Goal: Transaction & Acquisition: Subscribe to service/newsletter

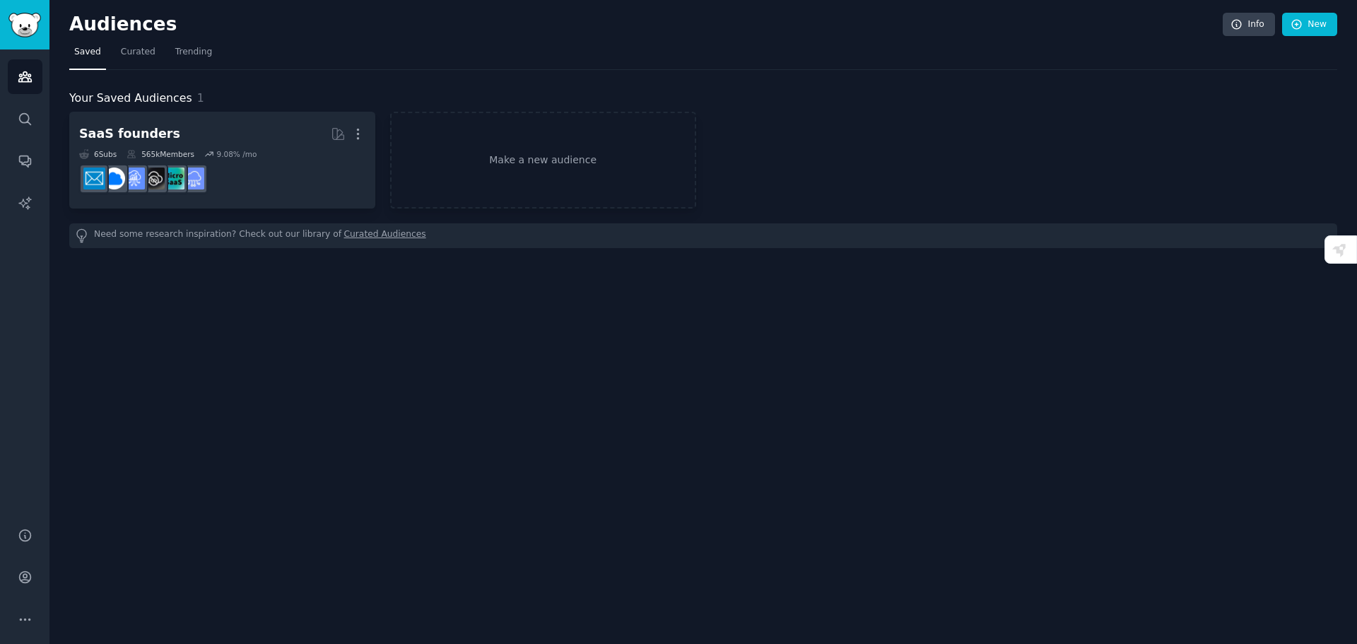
click at [560, 298] on div "Audiences Info New Saved Curated Trending Your Saved Audiences 1 SaaS founders …" at bounding box center [703, 322] width 1308 height 644
click at [134, 49] on span "Curated" at bounding box center [138, 52] width 35 height 13
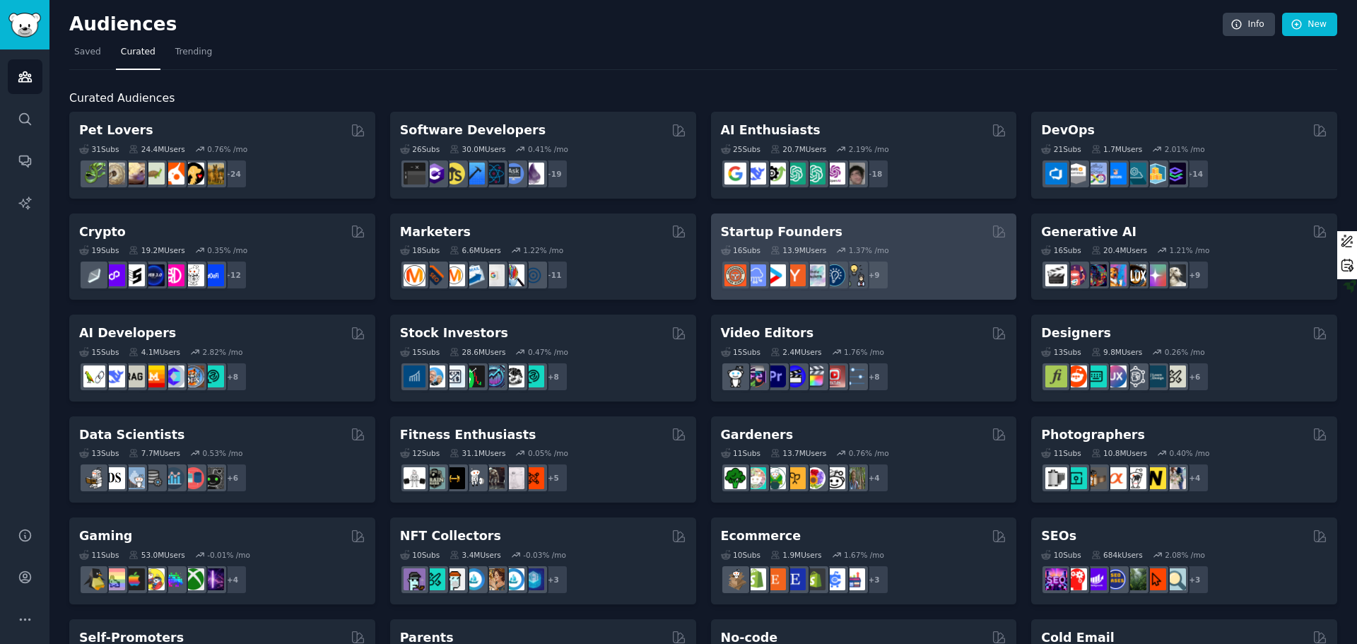
click at [982, 247] on div "16 Sub s 13.9M Users 1.37 % /mo" at bounding box center [864, 250] width 286 height 10
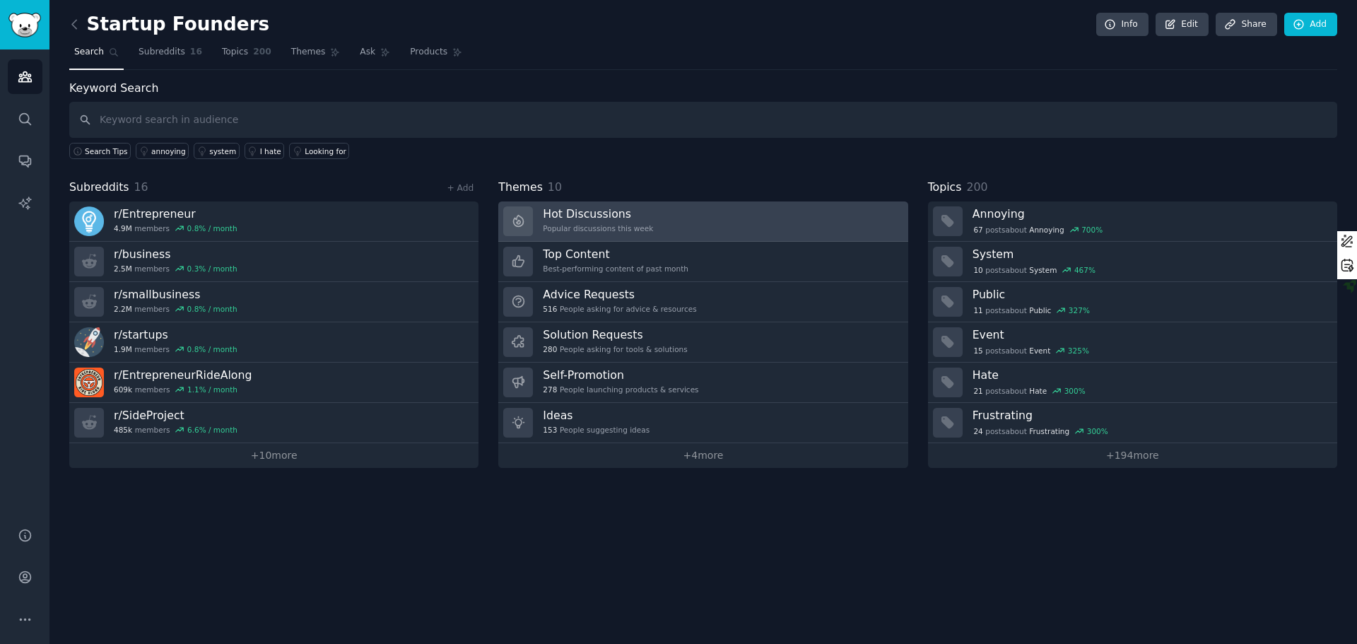
click at [589, 233] on div "Hot Discussions Popular discussions this week" at bounding box center [598, 221] width 110 height 30
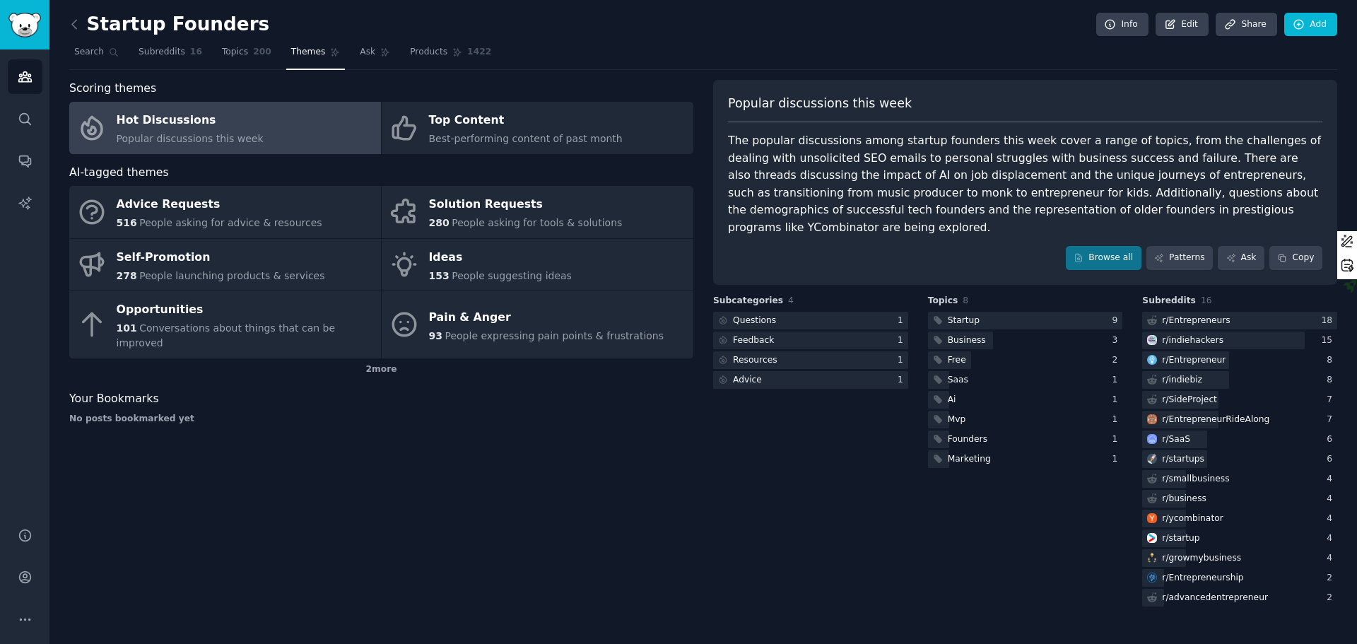
click at [389, 416] on div "Scoring themes Hot Discussions Popular discussions this week Top Content Best-p…" at bounding box center [381, 344] width 624 height 529
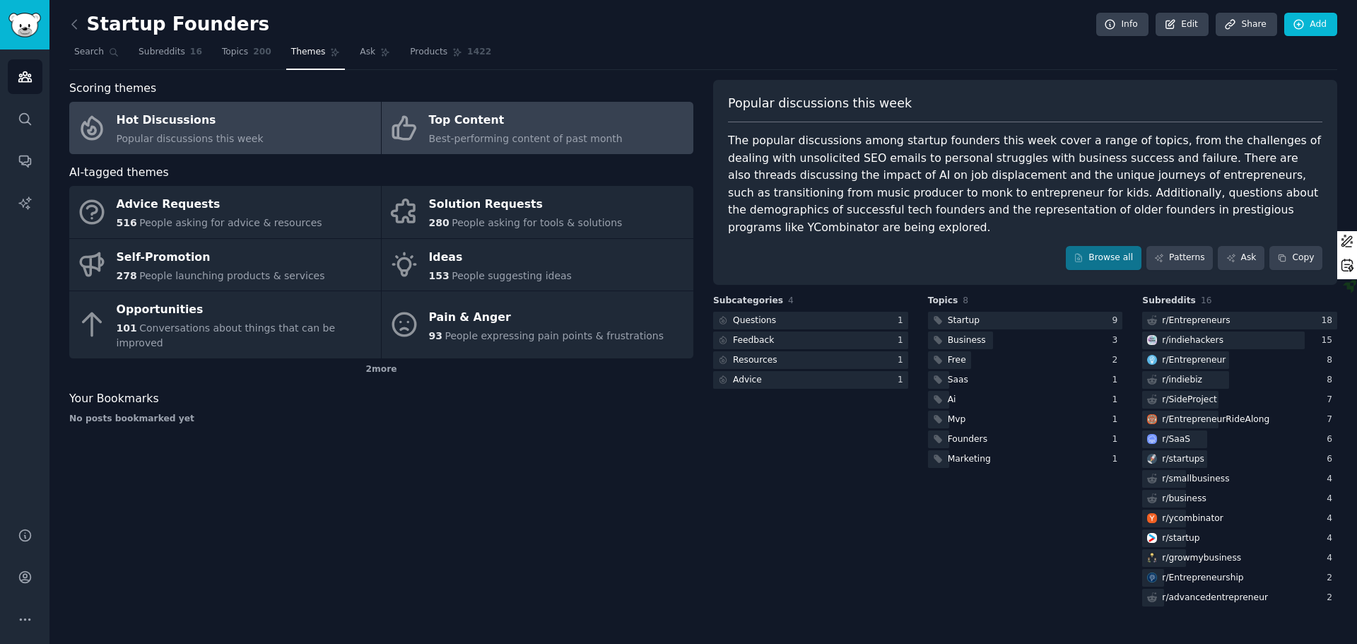
click at [521, 147] on link "Top Content Best-performing content of past month" at bounding box center [538, 128] width 312 height 52
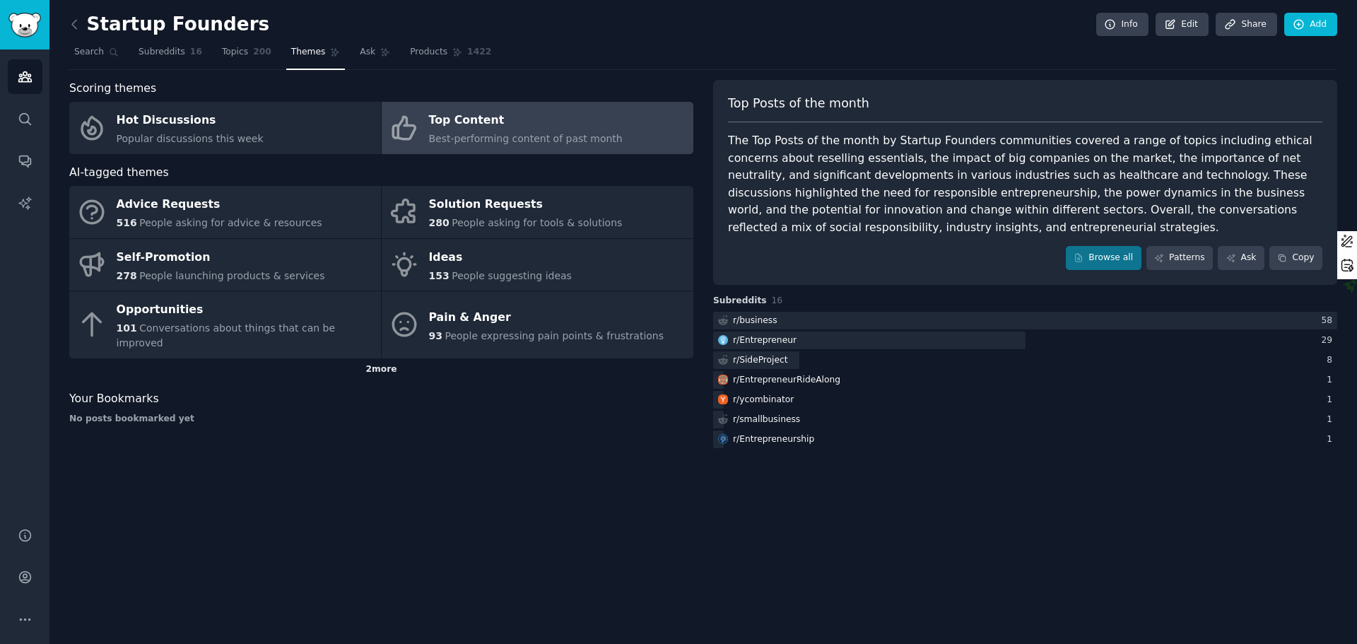
click at [382, 358] on div "2 more" at bounding box center [381, 369] width 624 height 23
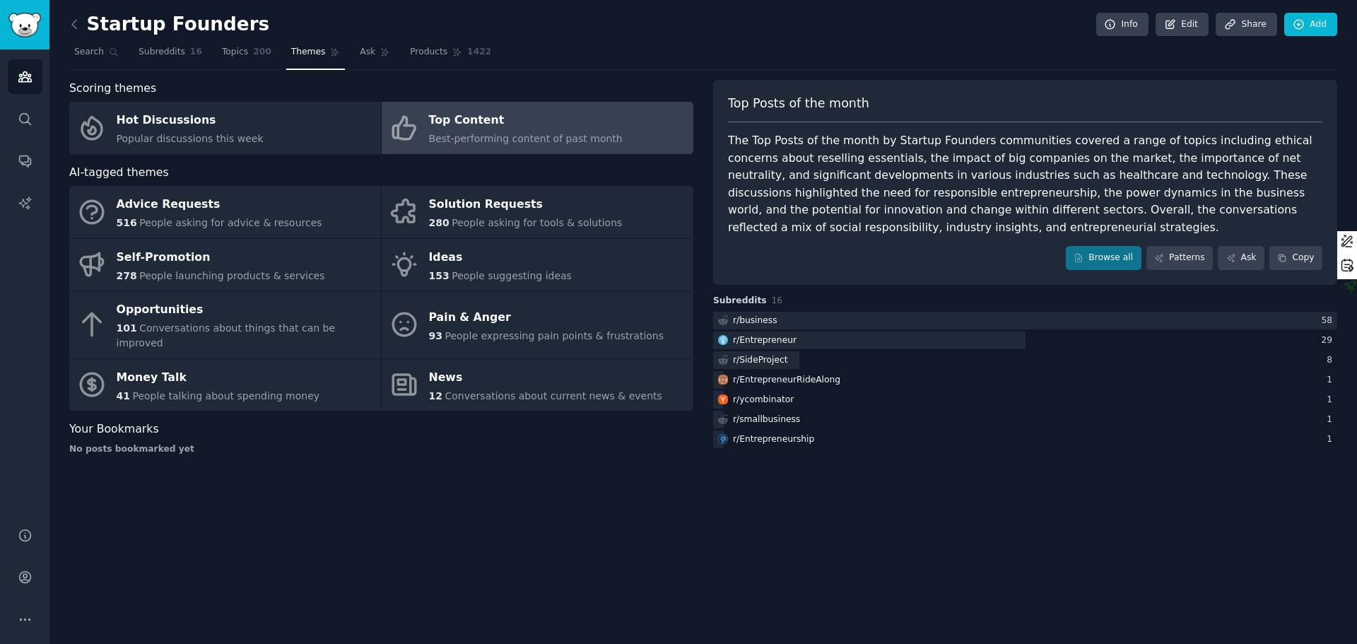
click at [457, 505] on div "Startup Founders Info Edit Share Add Search Subreddits 16 Topics 200 Themes Ask…" at bounding box center [703, 322] width 1308 height 644
click at [72, 23] on icon at bounding box center [74, 24] width 4 height 8
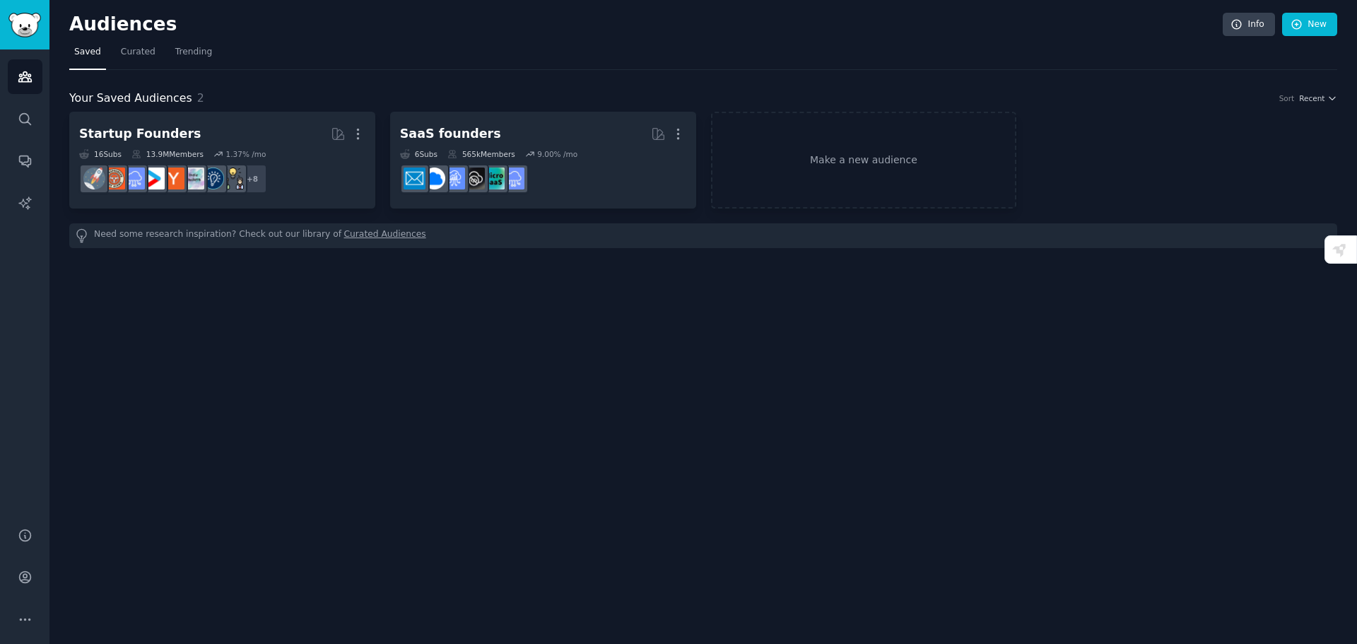
click at [582, 356] on div "Audiences Info New Saved Curated Trending Your Saved Audiences 2 Sort Recent St…" at bounding box center [703, 322] width 1308 height 644
click at [850, 163] on link "Make a new audience" at bounding box center [864, 160] width 306 height 97
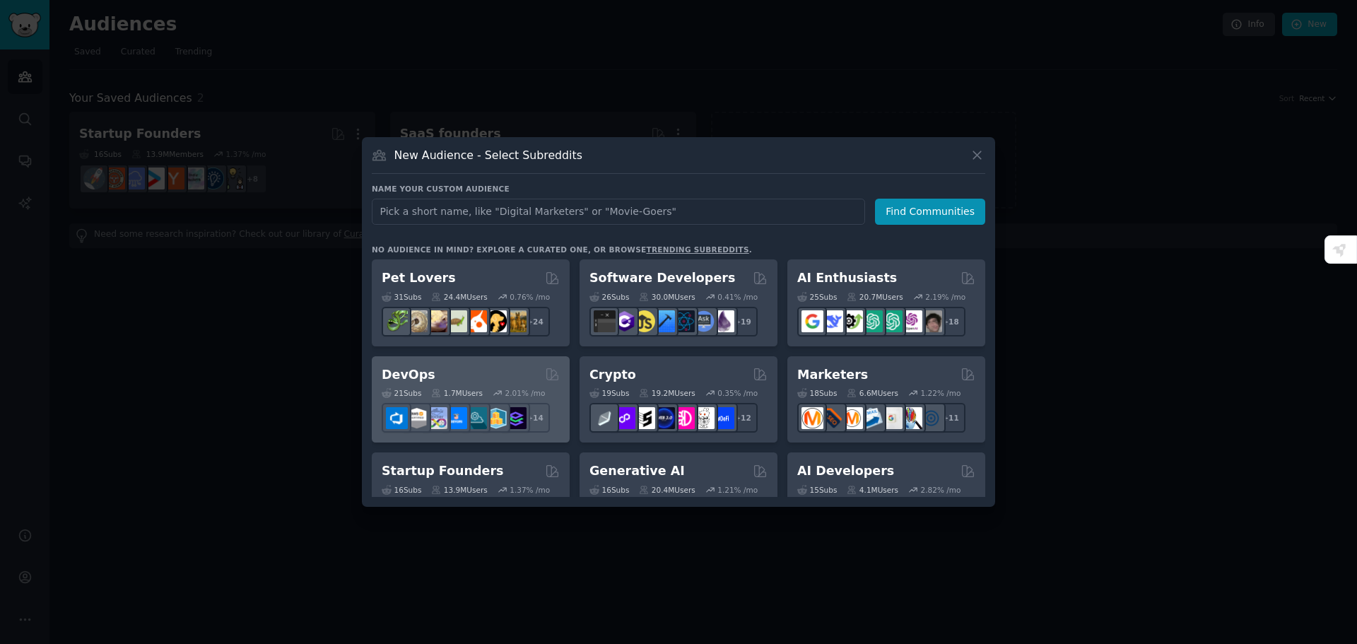
scroll to position [71, 0]
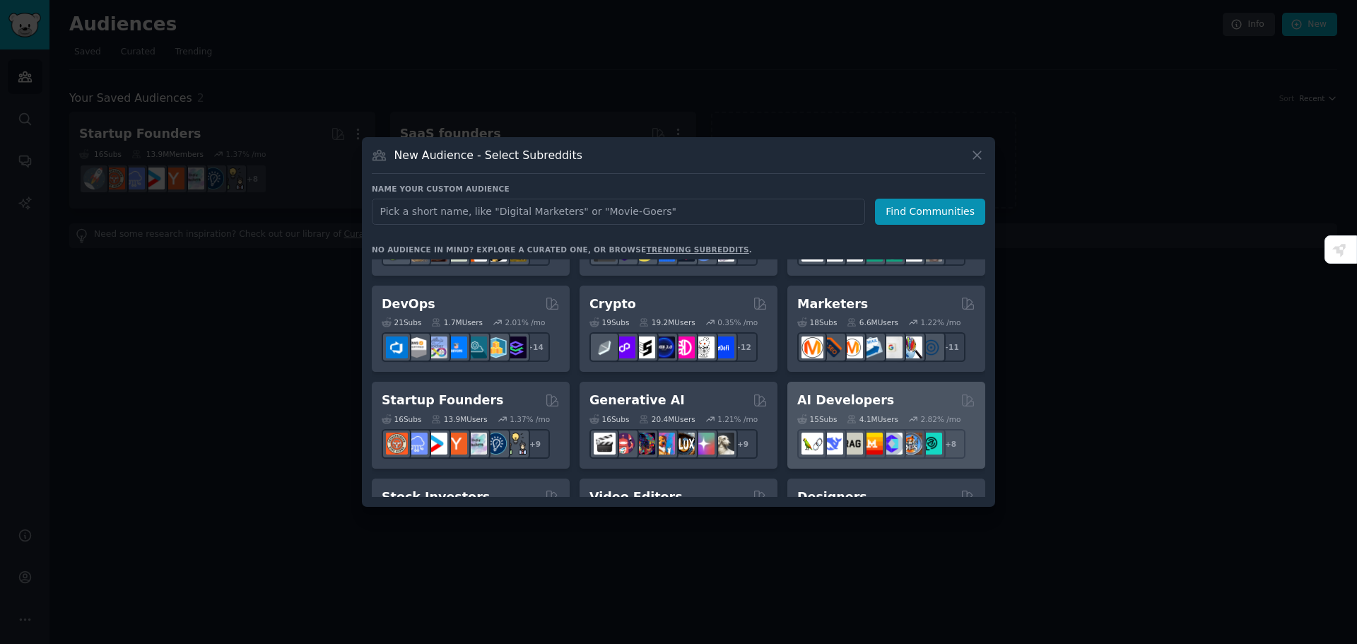
click at [912, 393] on div "AI Developers" at bounding box center [886, 401] width 178 height 18
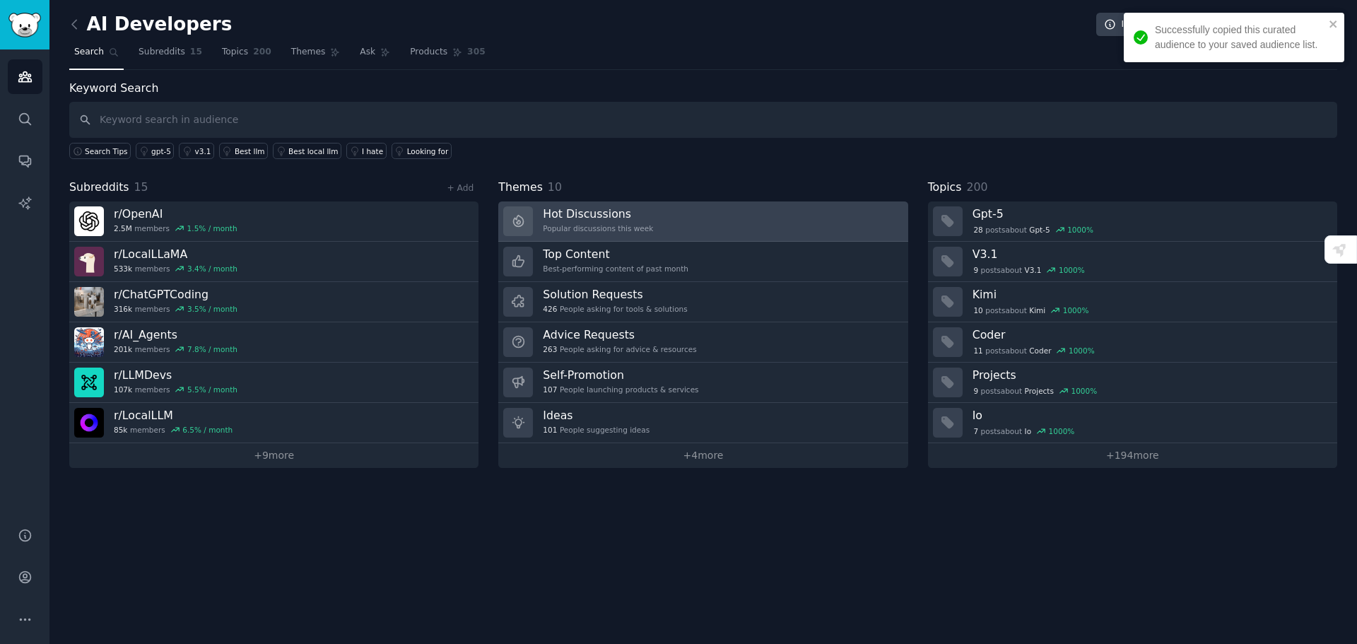
click at [680, 229] on link "Hot Discussions Popular discussions this week" at bounding box center [702, 221] width 409 height 40
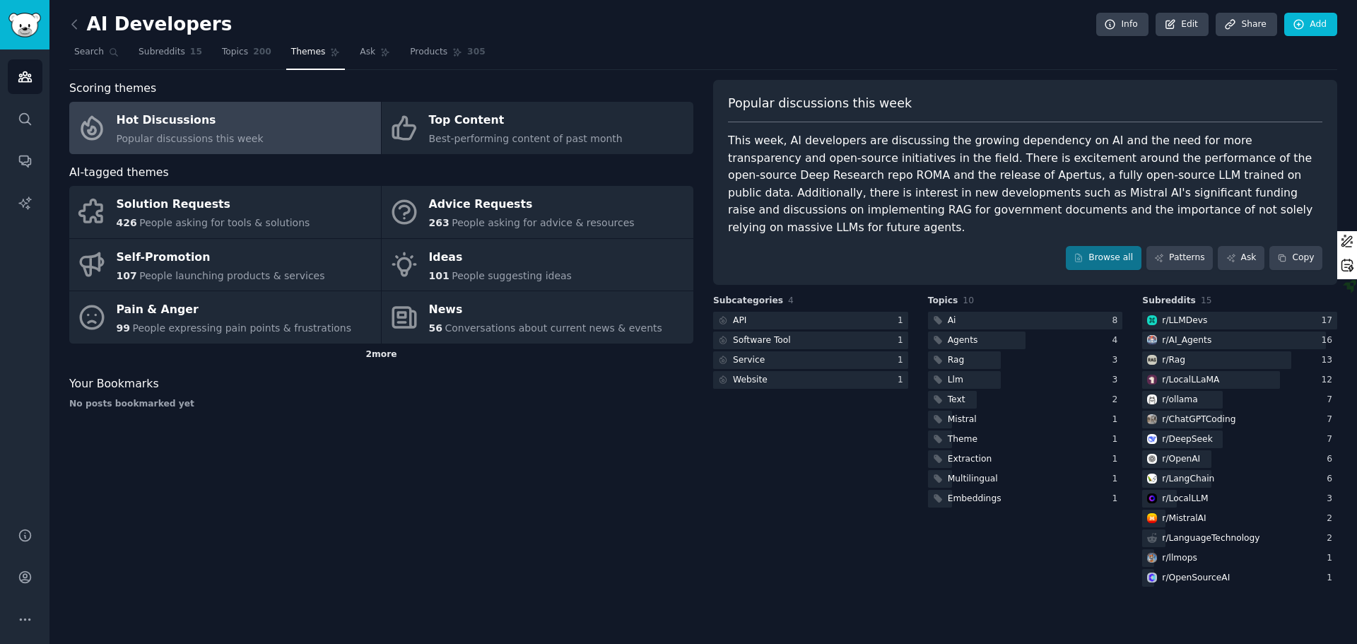
click at [384, 356] on div "2 more" at bounding box center [381, 354] width 624 height 23
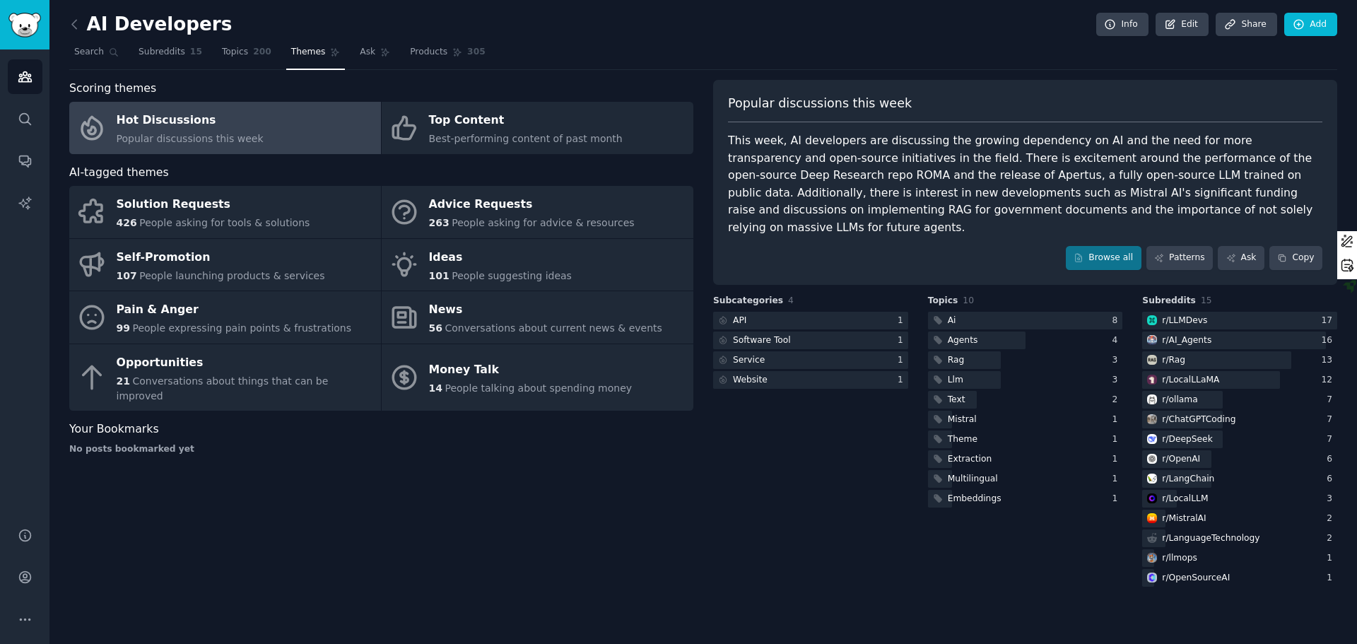
click at [500, 488] on div "Scoring themes Hot Discussions Popular discussions this week Top Content Best-p…" at bounding box center [381, 335] width 624 height 510
click at [78, 22] on icon at bounding box center [74, 24] width 15 height 15
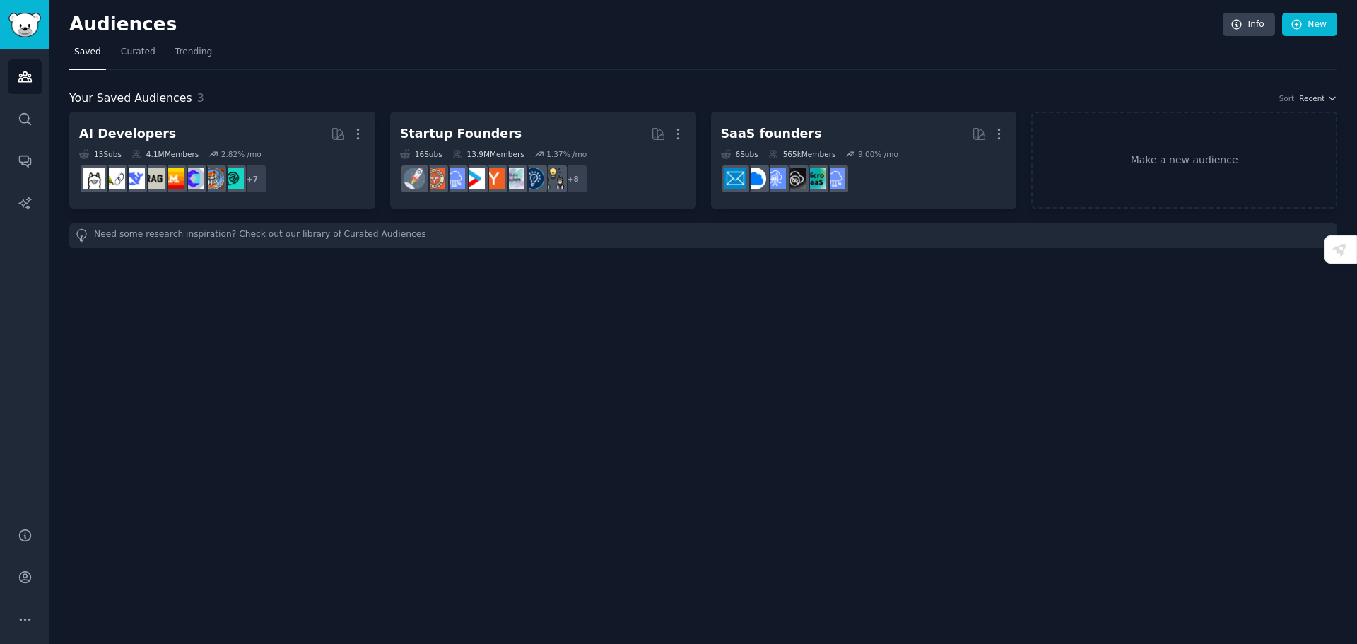
click at [787, 437] on div "Audiences Info New Saved Curated Trending Your Saved Audiences 3 Sort Recent AI…" at bounding box center [703, 322] width 1308 height 644
click at [134, 61] on link "Curated" at bounding box center [138, 55] width 45 height 29
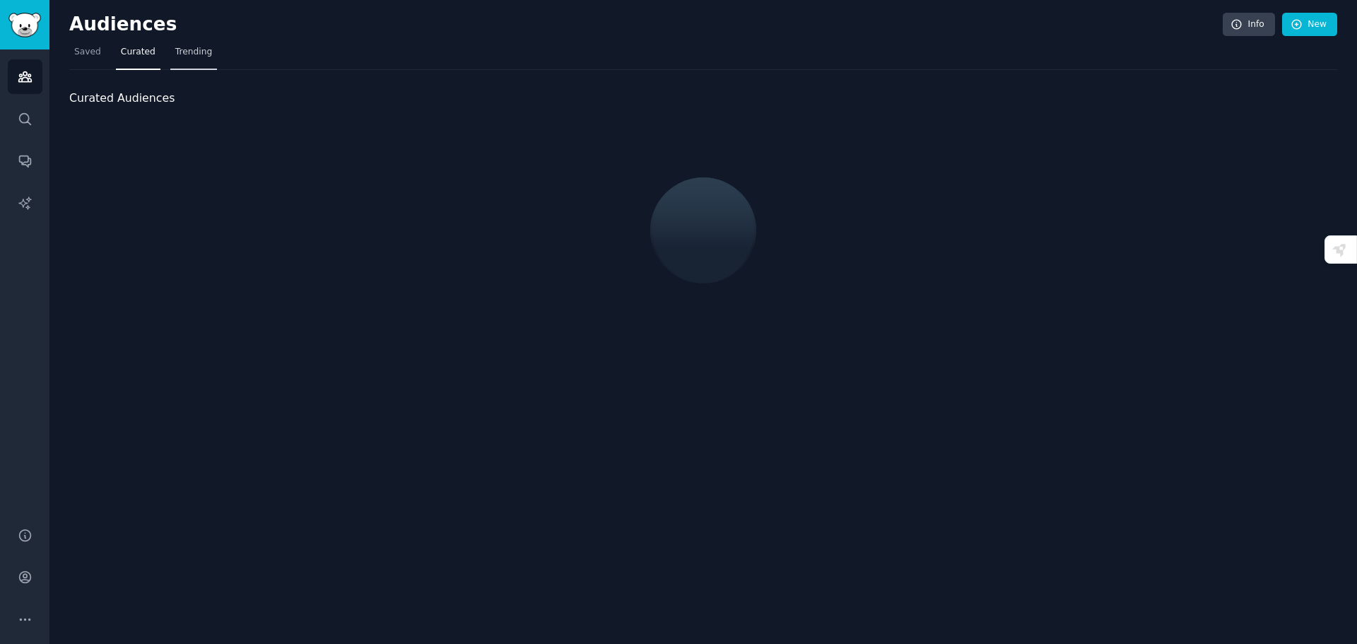
click at [177, 55] on span "Trending" at bounding box center [193, 52] width 37 height 13
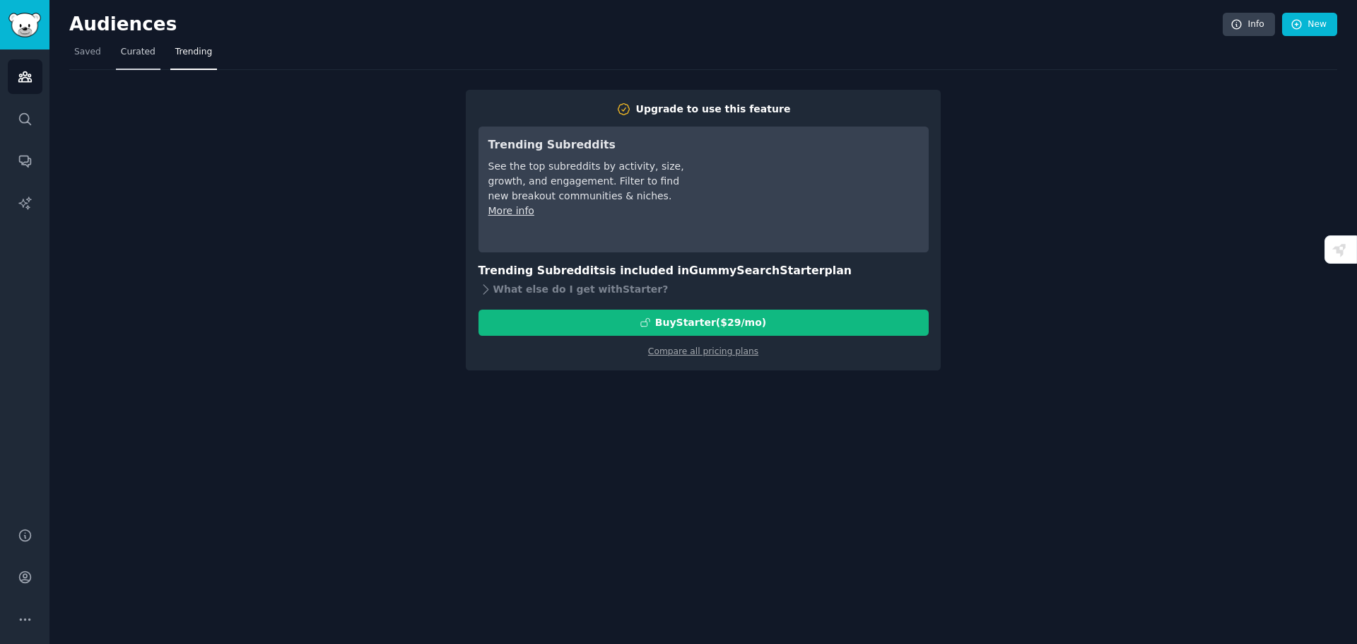
click at [136, 59] on link "Curated" at bounding box center [138, 55] width 45 height 29
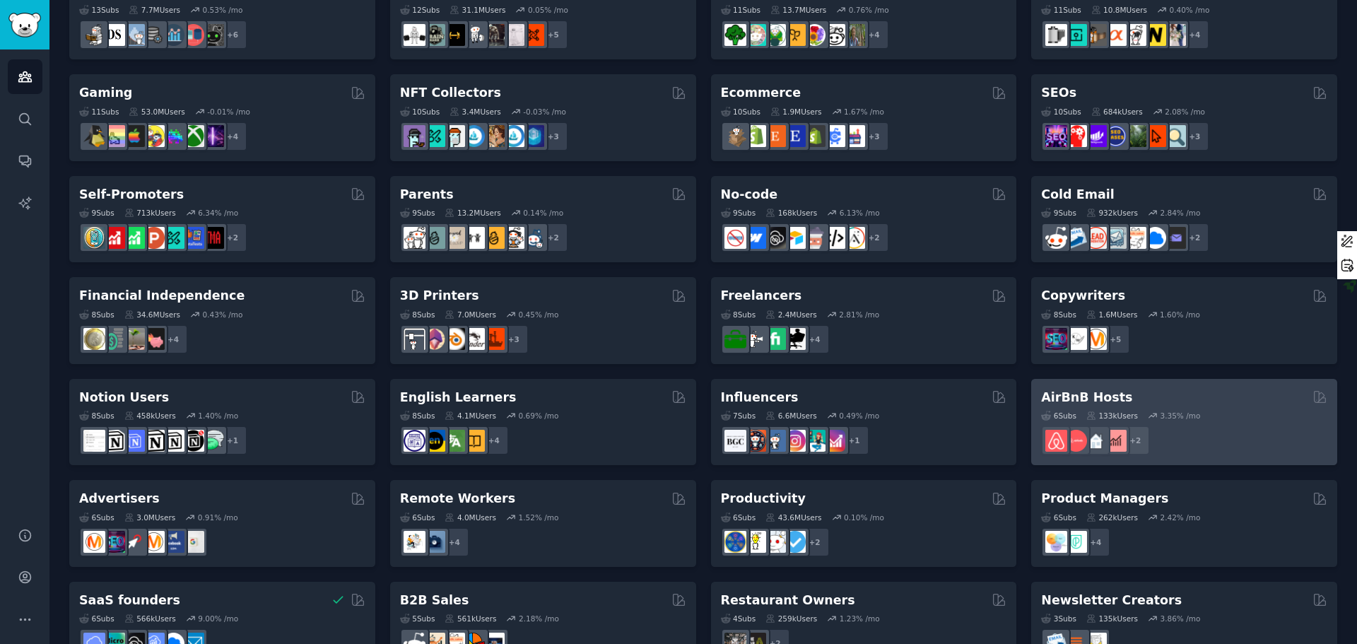
scroll to position [487, 0]
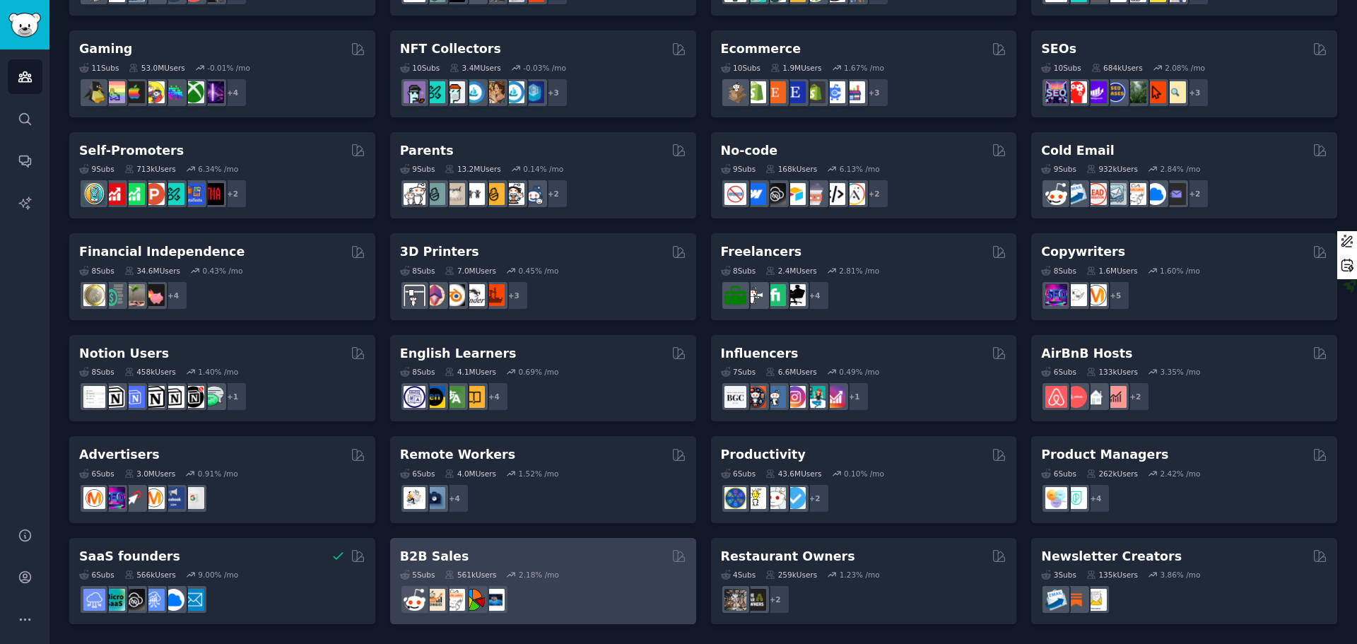
click at [582, 551] on div "B2B Sales" at bounding box center [543, 557] width 286 height 18
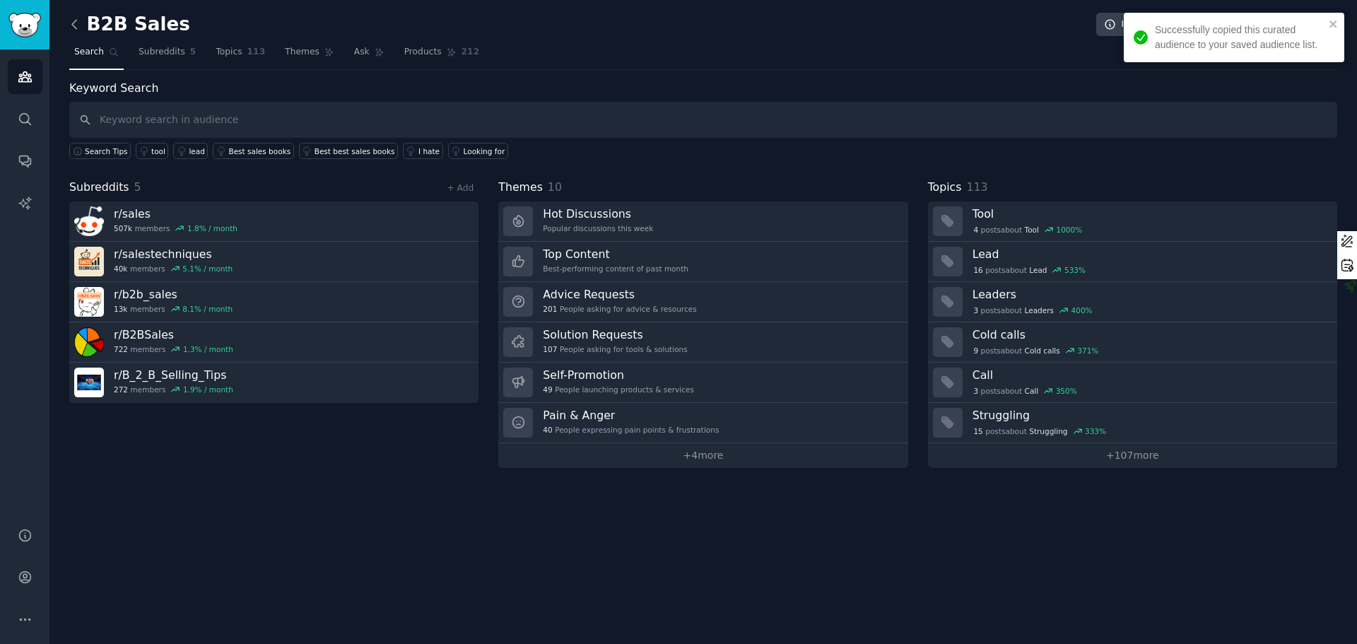
click at [73, 24] on icon at bounding box center [74, 24] width 15 height 15
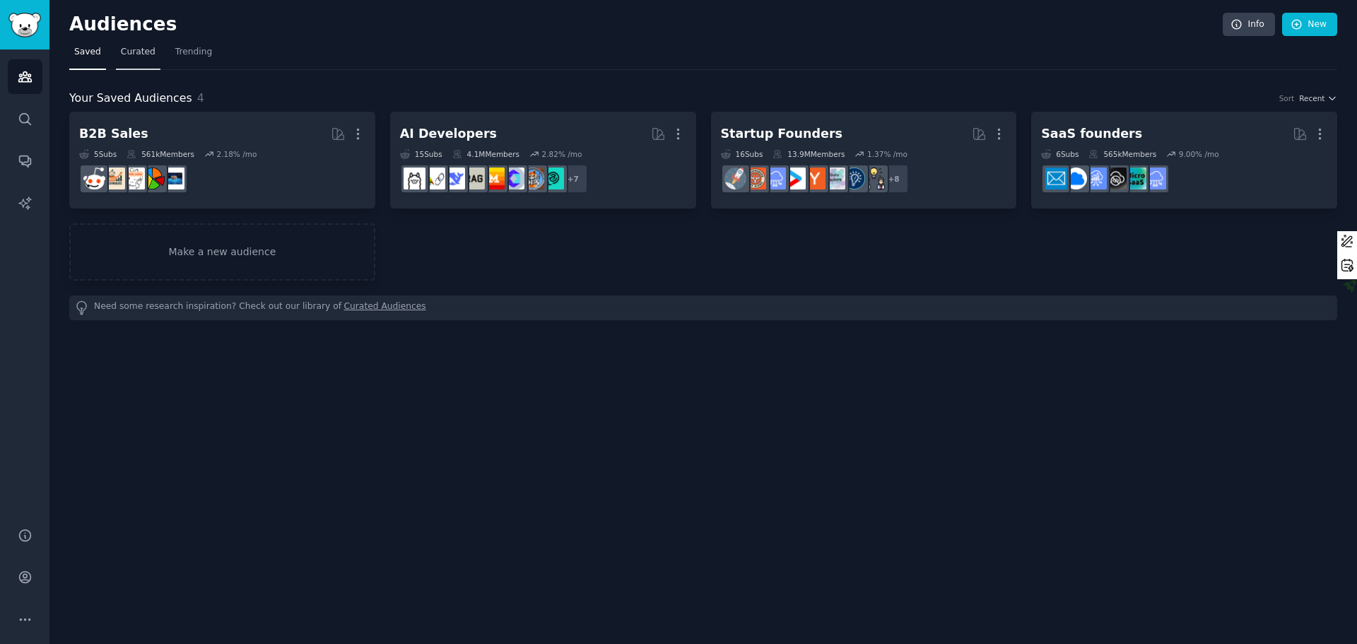
click at [141, 59] on link "Curated" at bounding box center [138, 55] width 45 height 29
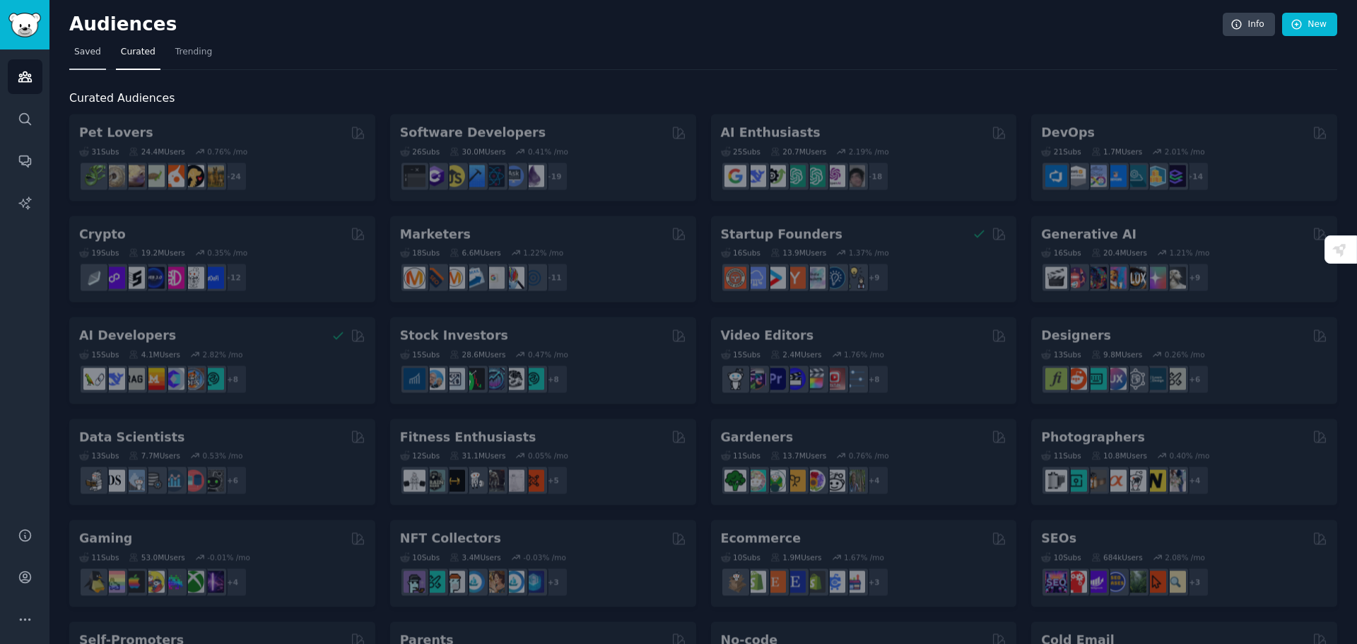
click at [80, 58] on span "Saved" at bounding box center [87, 52] width 27 height 13
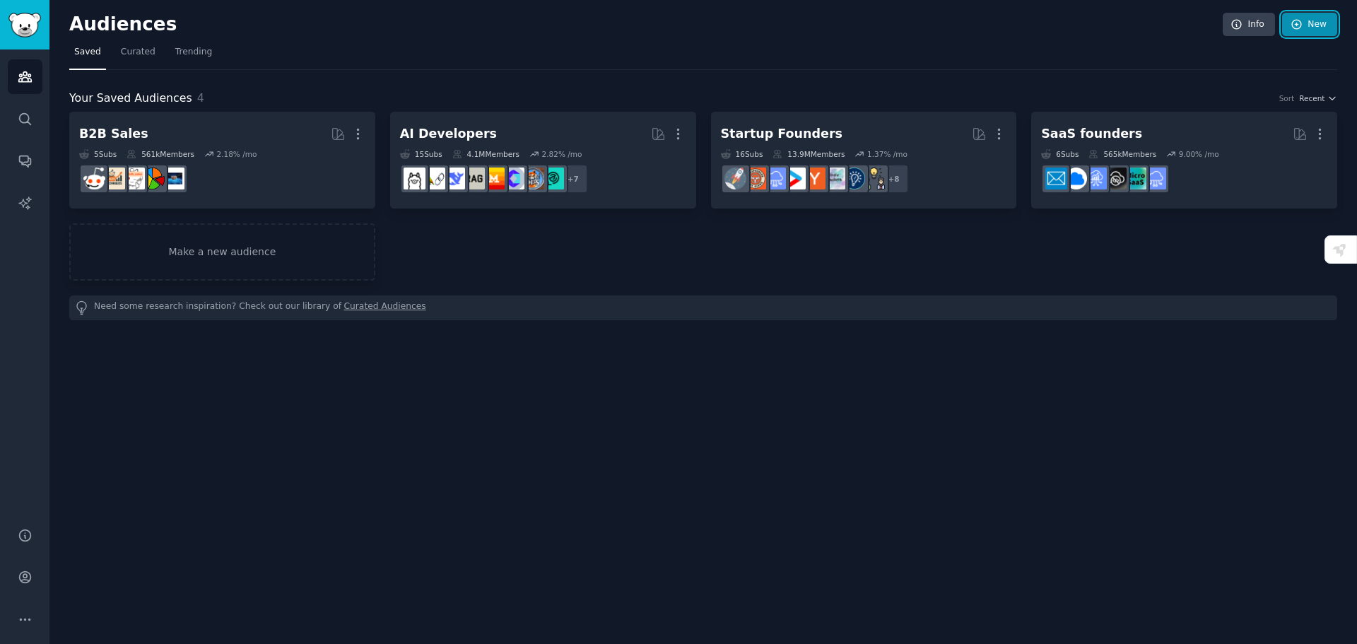
click at [1320, 21] on link "New" at bounding box center [1309, 25] width 55 height 24
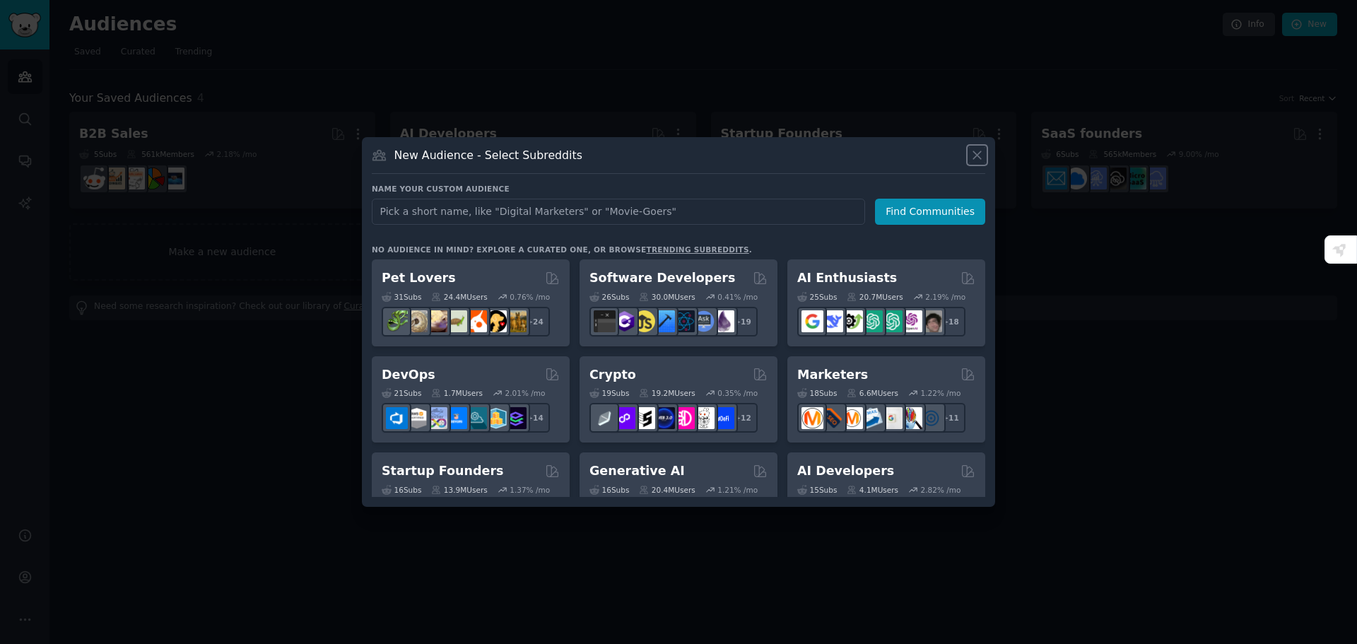
drag, startPoint x: 981, startPoint y: 152, endPoint x: 897, endPoint y: 230, distance: 115.0
click at [980, 152] on icon at bounding box center [977, 155] width 8 height 8
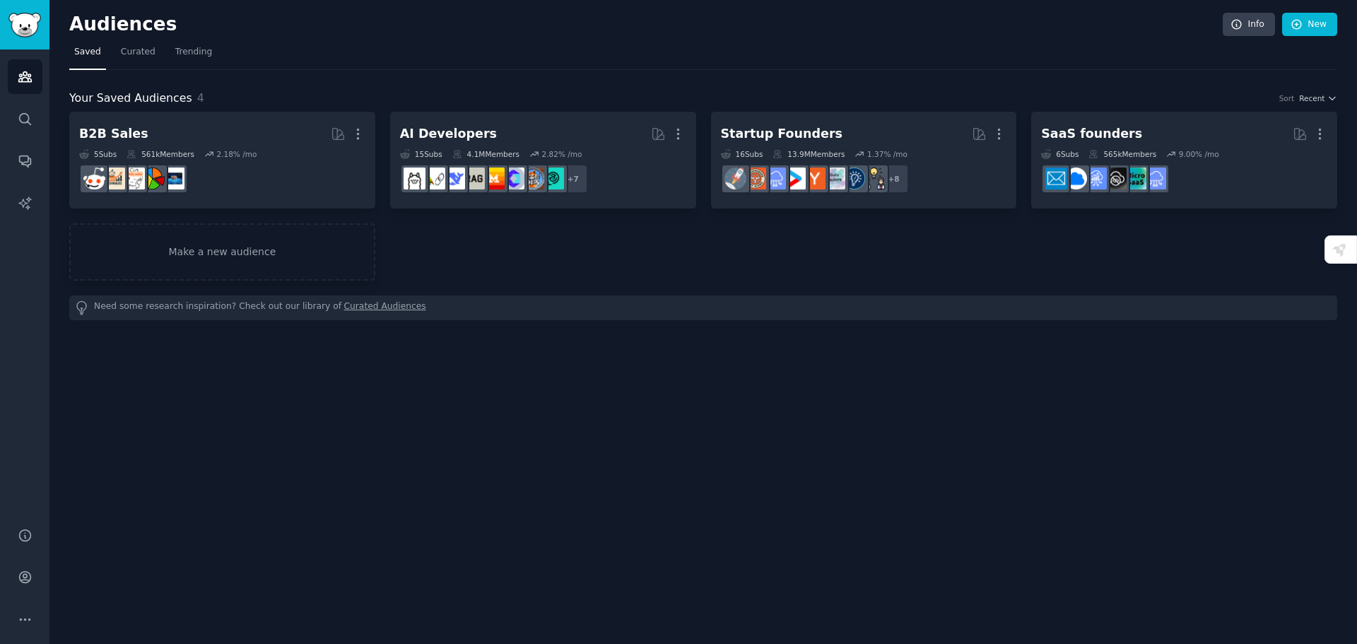
click at [678, 369] on div "Audiences Info New Saved Curated Trending Your Saved Audiences 4 Sort Recent B2…" at bounding box center [703, 322] width 1308 height 644
click at [21, 573] on icon "Sidebar" at bounding box center [24, 577] width 11 height 11
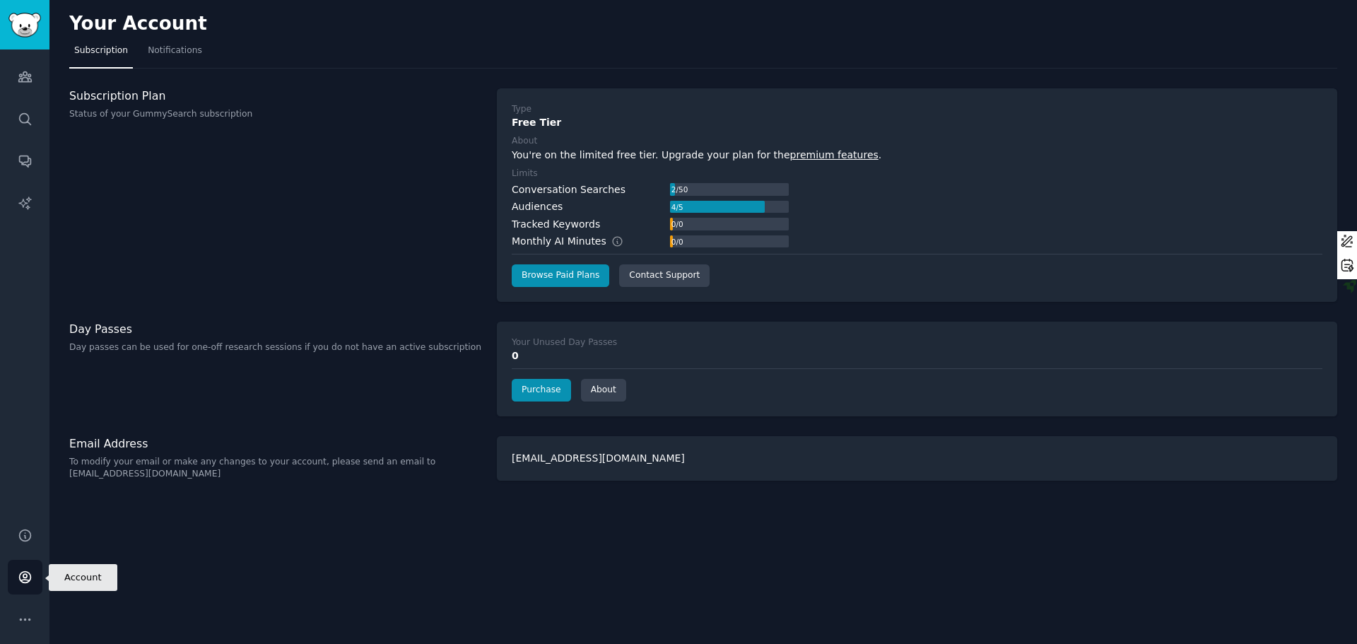
click at [22, 572] on icon "Sidebar" at bounding box center [24, 577] width 11 height 11
click at [20, 575] on icon "Sidebar" at bounding box center [25, 577] width 15 height 15
click at [224, 574] on div "Your Account Subscription Notifications Subscription Plan Status of your GummyS…" at bounding box center [703, 322] width 1308 height 644
click at [26, 73] on icon "Sidebar" at bounding box center [24, 77] width 13 height 10
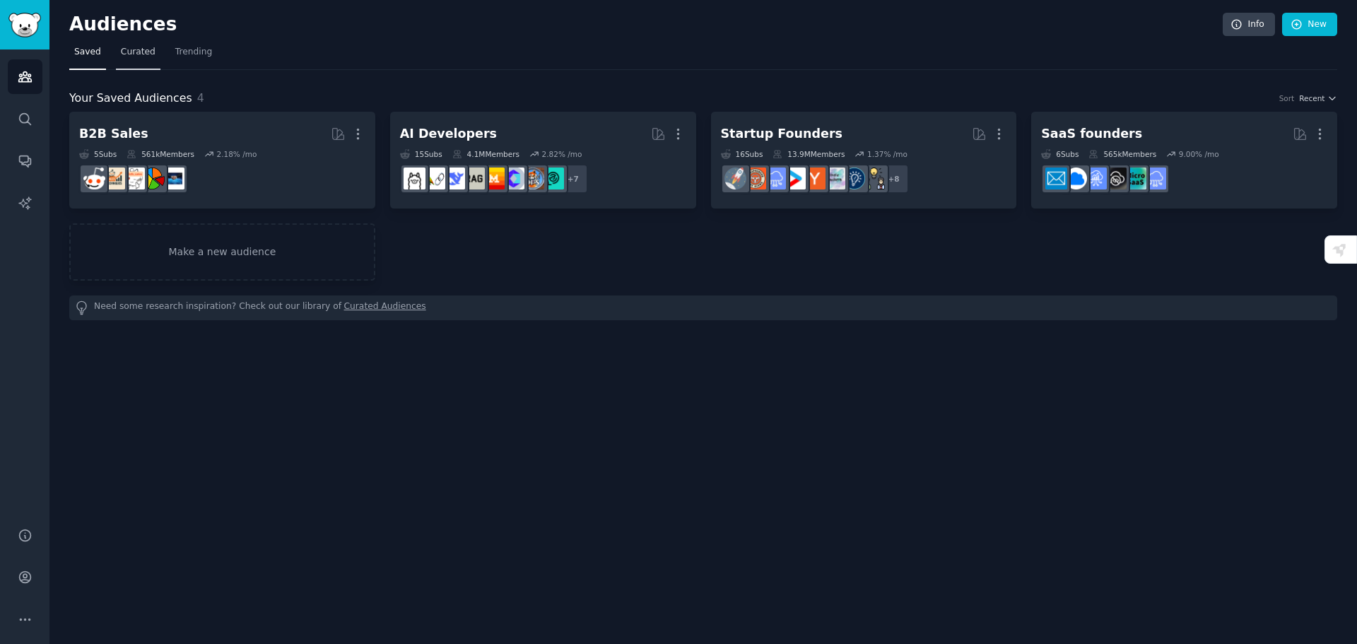
click at [146, 51] on span "Curated" at bounding box center [138, 52] width 35 height 13
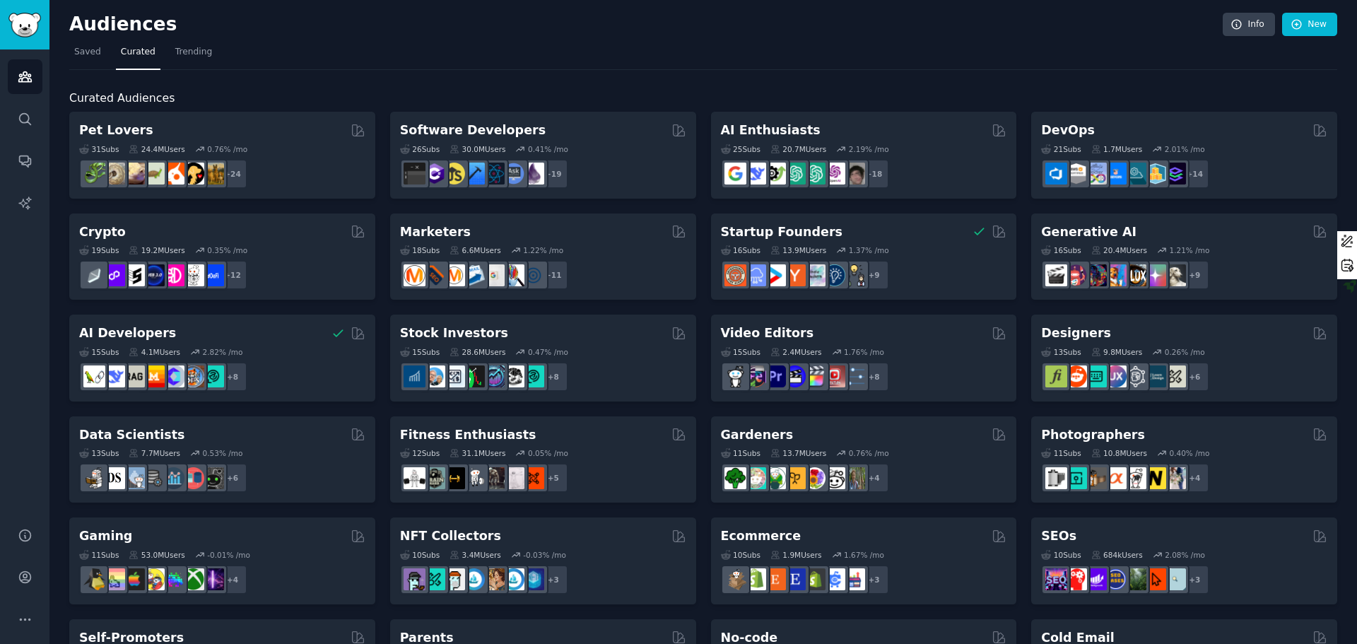
click at [116, 66] on link "Curated" at bounding box center [138, 55] width 45 height 29
click at [90, 60] on link "Saved" at bounding box center [87, 55] width 37 height 29
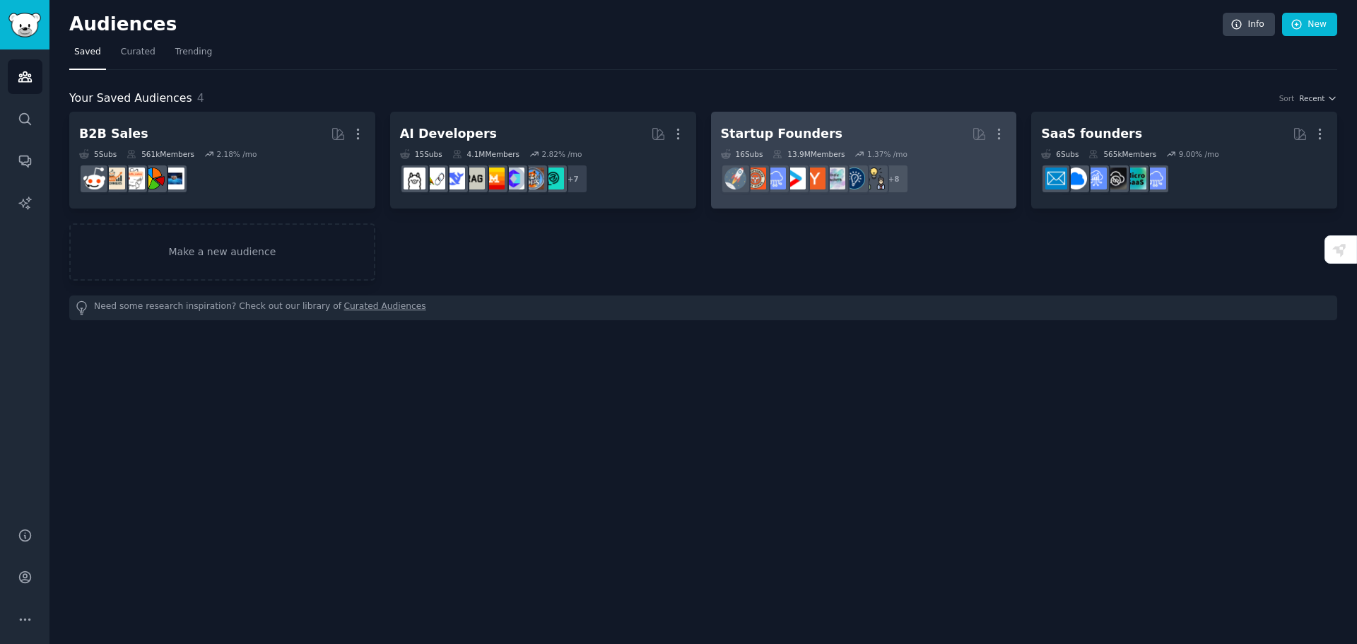
click at [949, 178] on dd "r/growmybusiness + 8" at bounding box center [864, 179] width 286 height 40
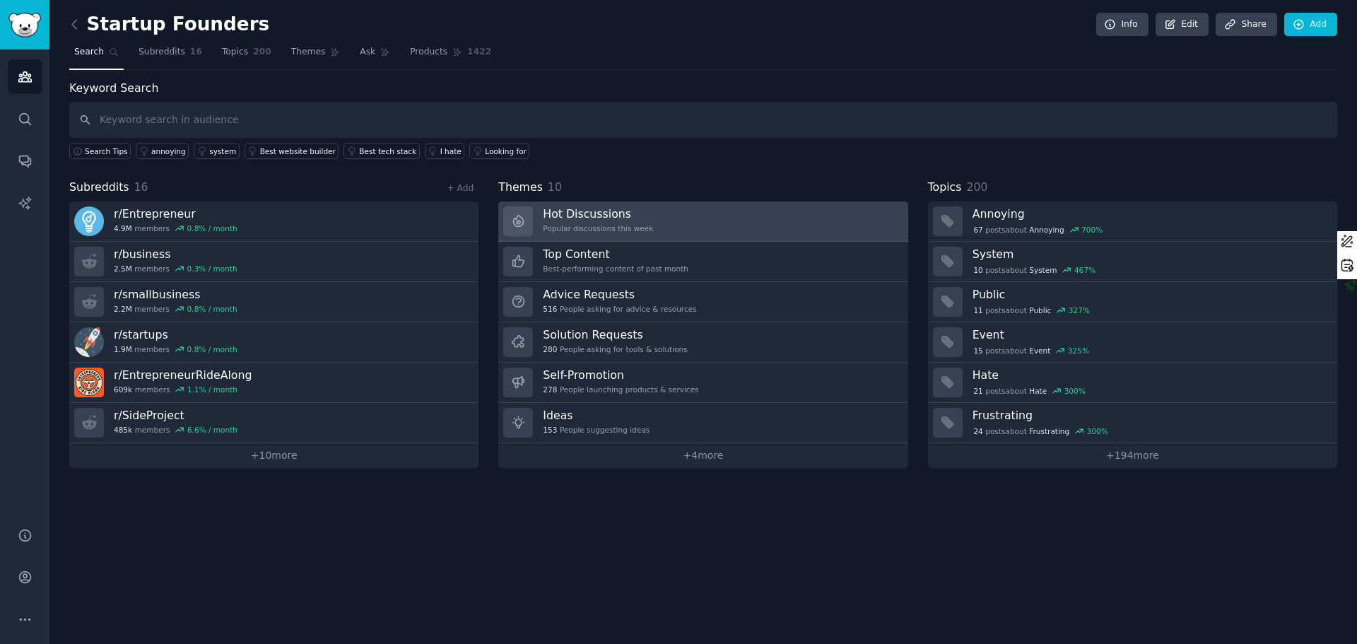
click at [711, 214] on link "Hot Discussions Popular discussions this week" at bounding box center [702, 221] width 409 height 40
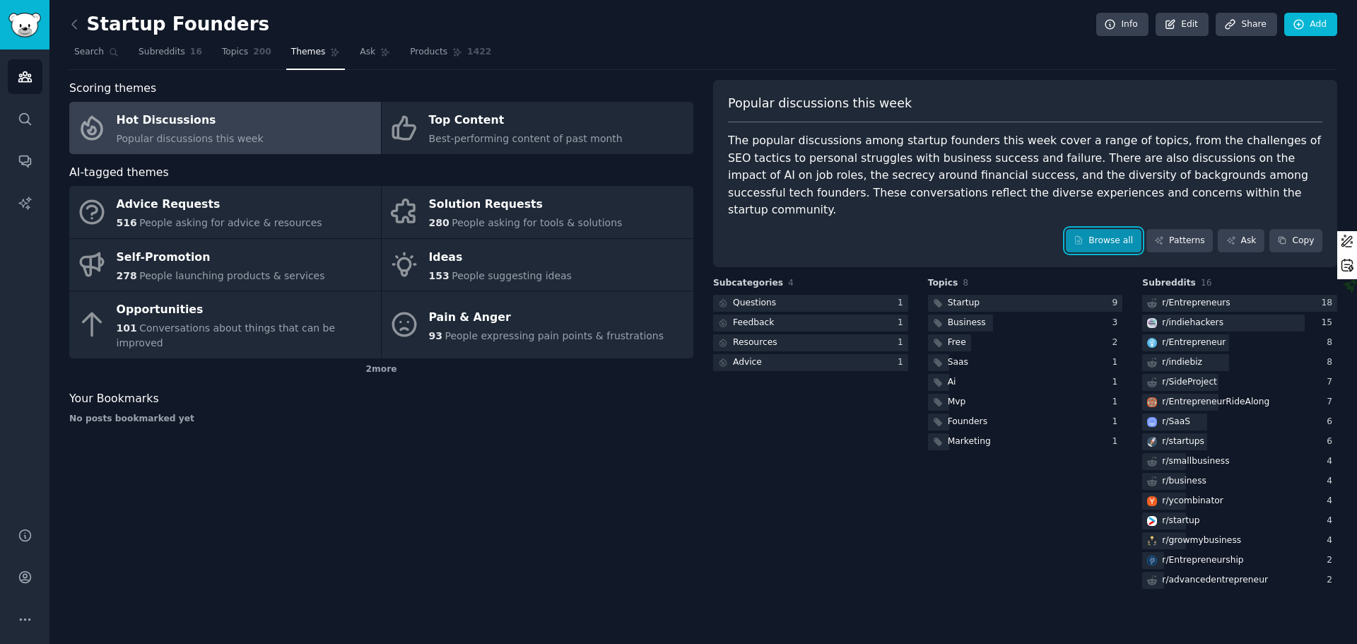
click at [1124, 229] on link "Browse all" at bounding box center [1104, 241] width 76 height 24
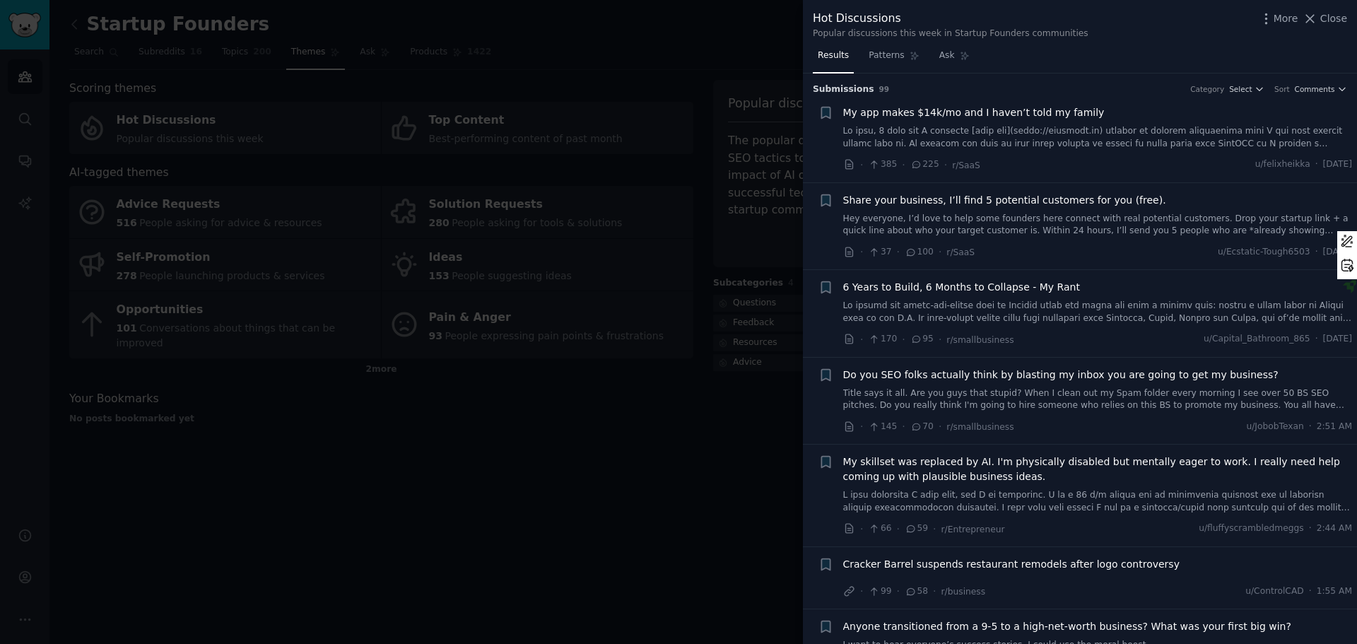
click at [1274, 128] on link at bounding box center [1098, 137] width 510 height 25
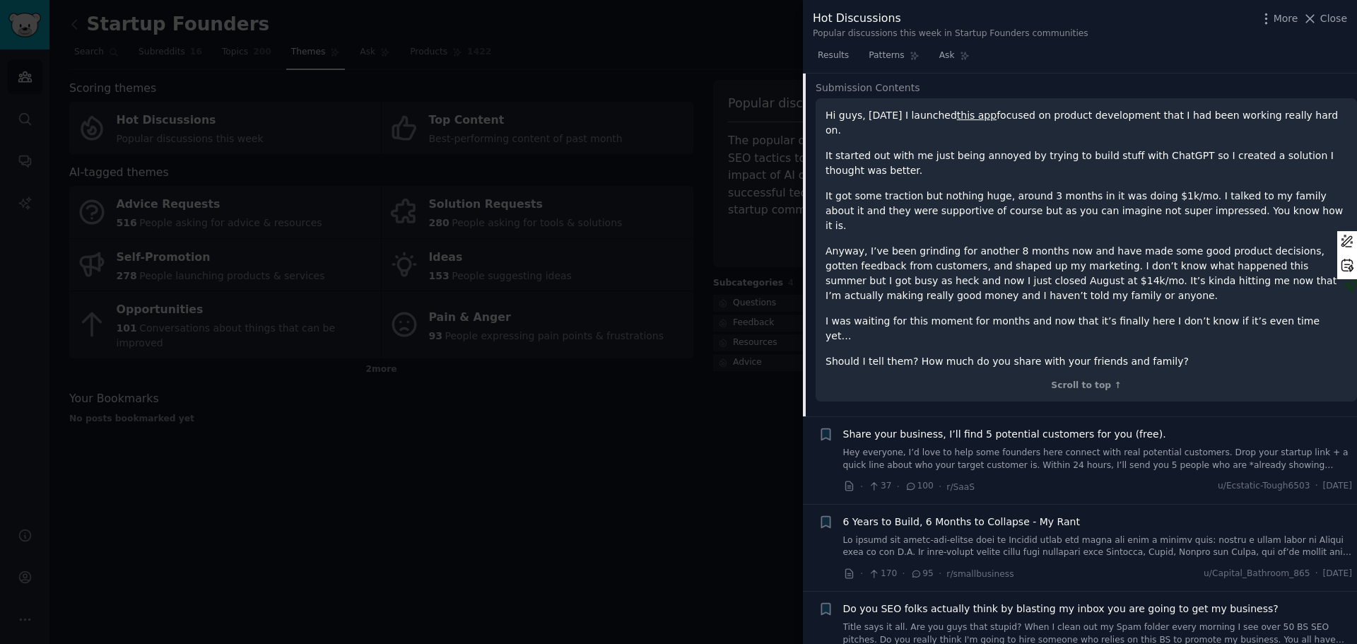
scroll to position [164, 0]
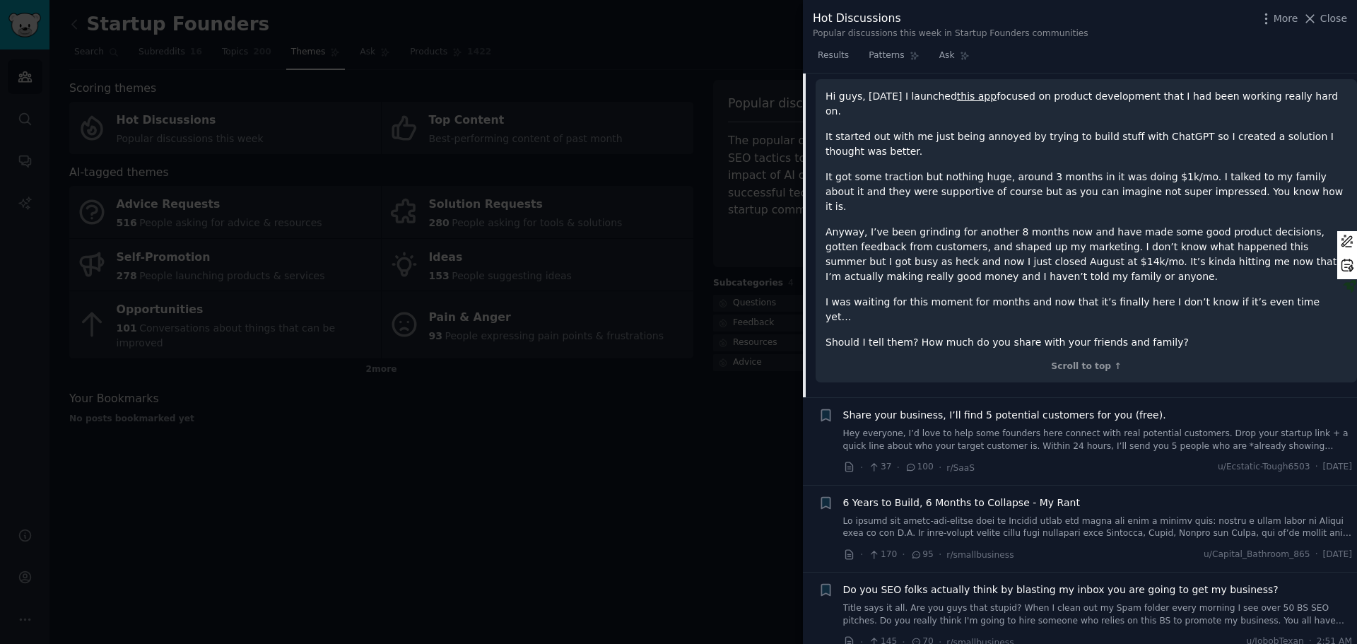
click at [970, 98] on link "this app" at bounding box center [977, 95] width 40 height 11
drag, startPoint x: 1313, startPoint y: 18, endPoint x: 1355, endPoint y: 81, distance: 76.1
click at [1313, 18] on icon at bounding box center [1311, 19] width 8 height 8
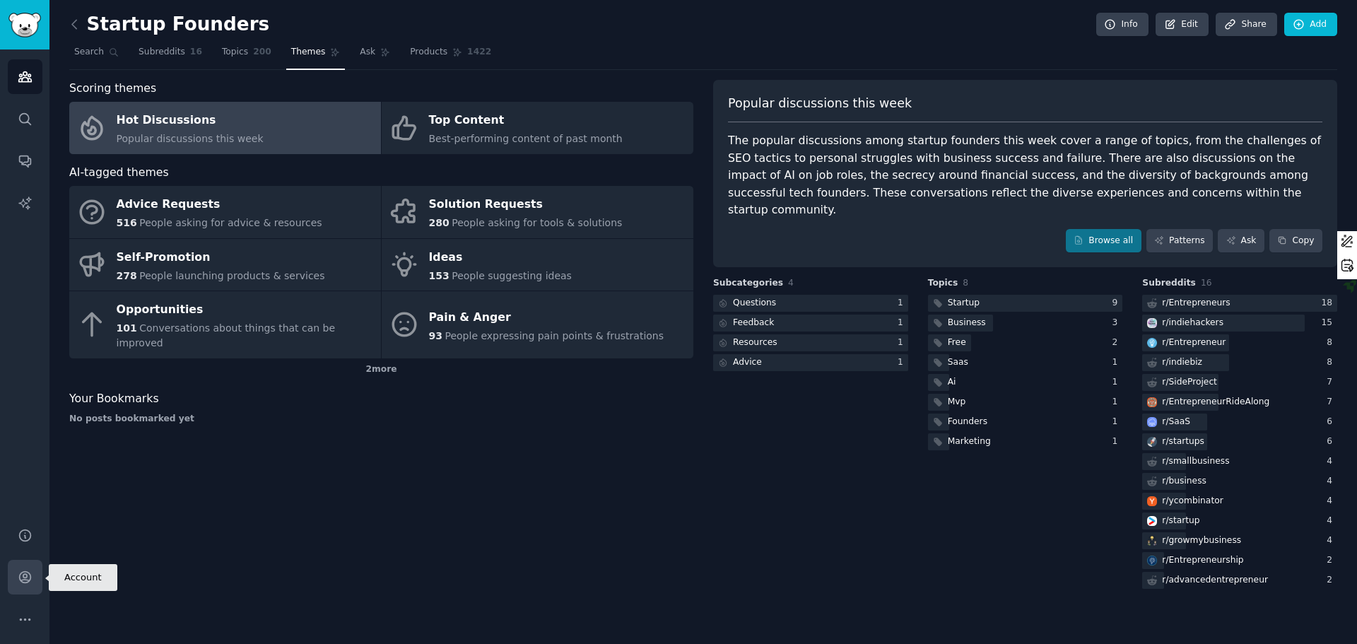
click at [14, 574] on link "Account" at bounding box center [25, 577] width 35 height 35
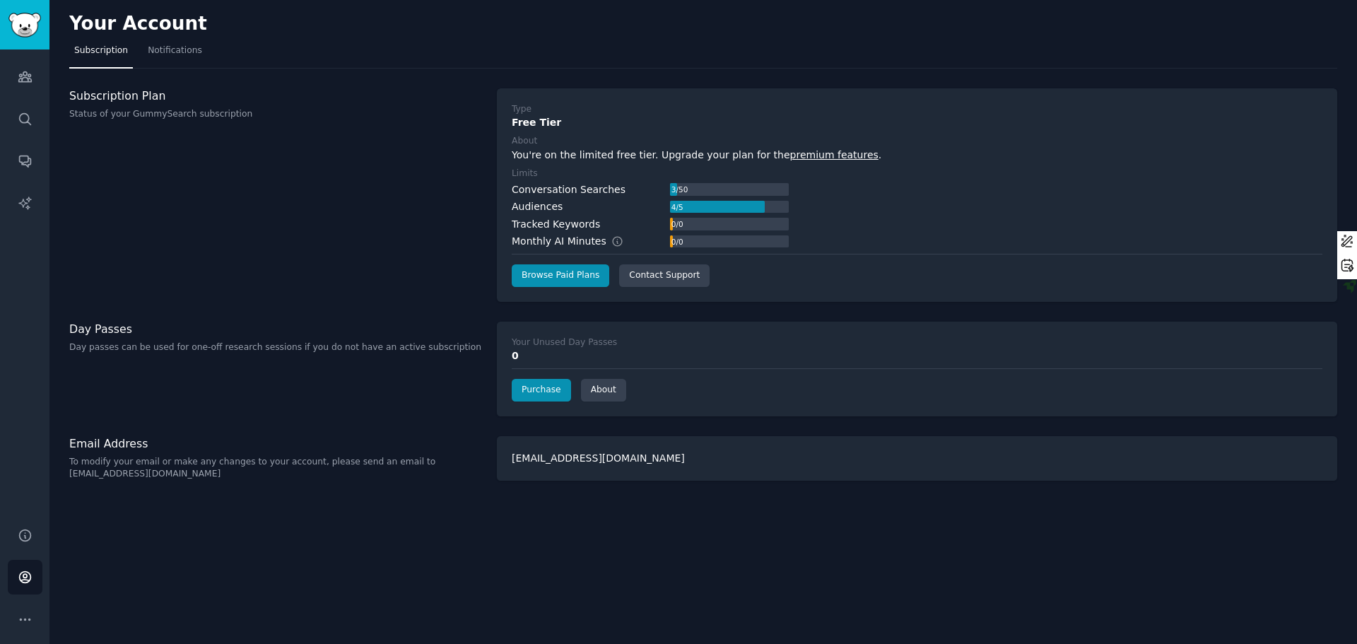
click at [338, 160] on div "Subscription Plan Status of your GummySearch subscription" at bounding box center [275, 194] width 413 height 213
click at [18, 72] on icon "Sidebar" at bounding box center [25, 76] width 15 height 15
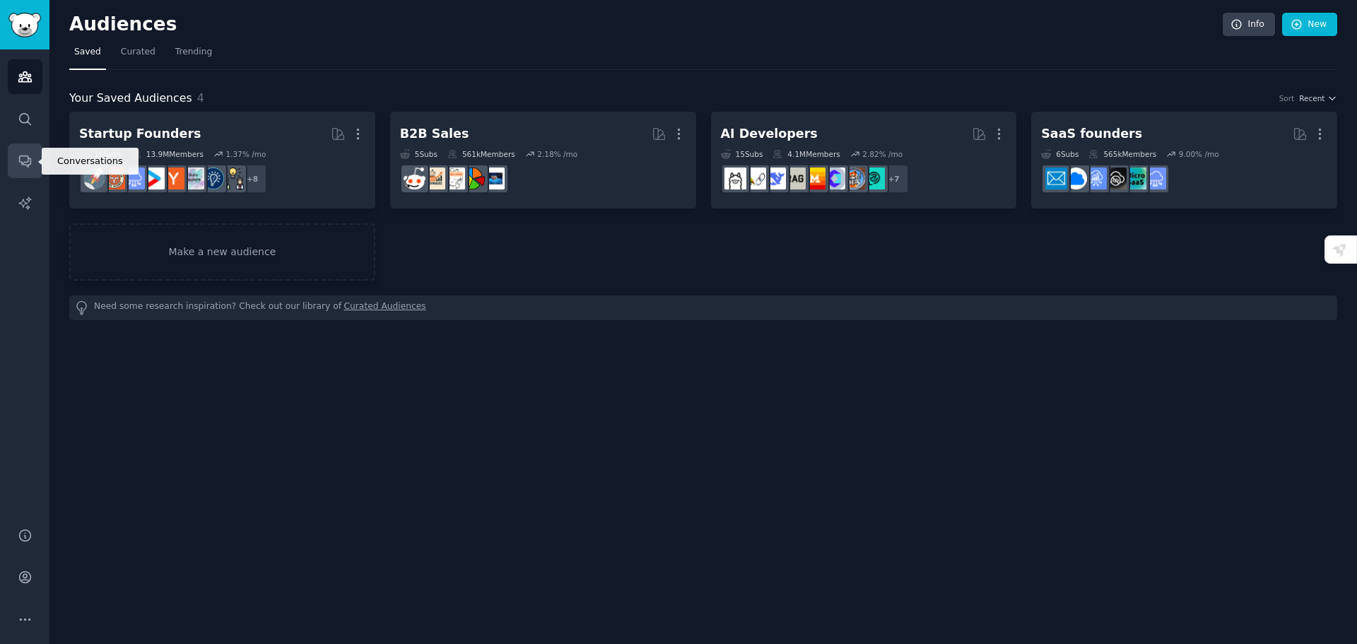
click at [25, 163] on icon "Sidebar" at bounding box center [25, 160] width 15 height 15
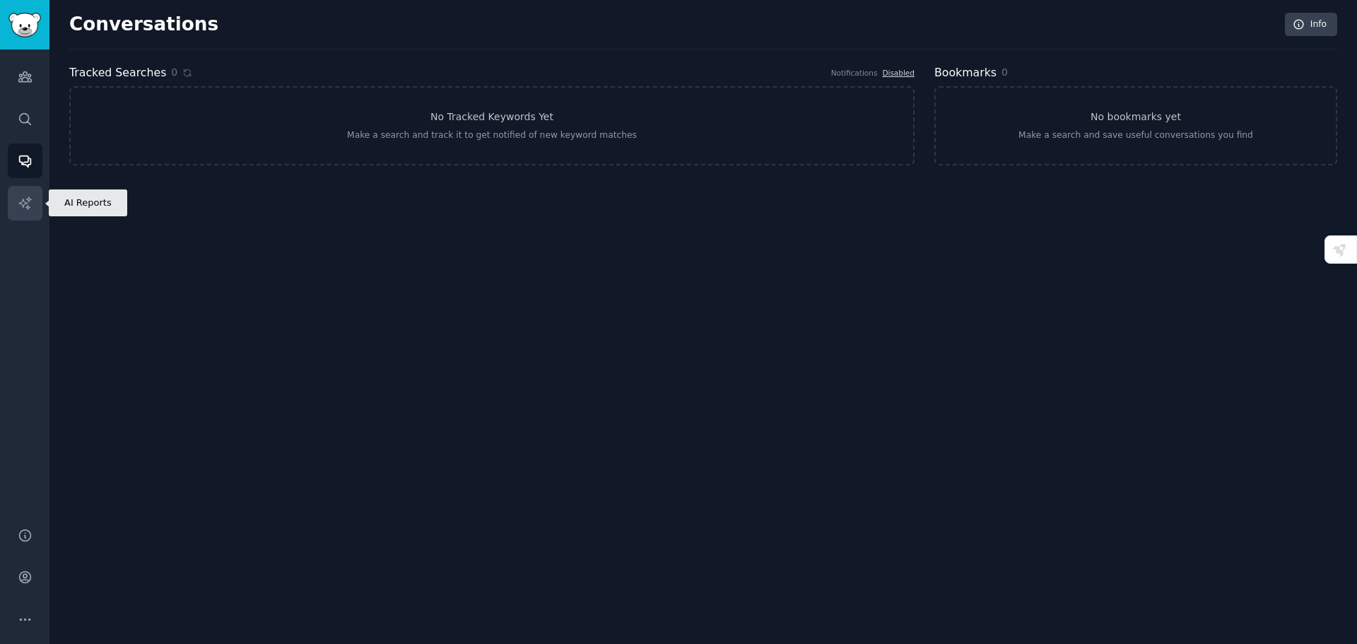
click at [25, 201] on icon "Sidebar" at bounding box center [25, 203] width 15 height 15
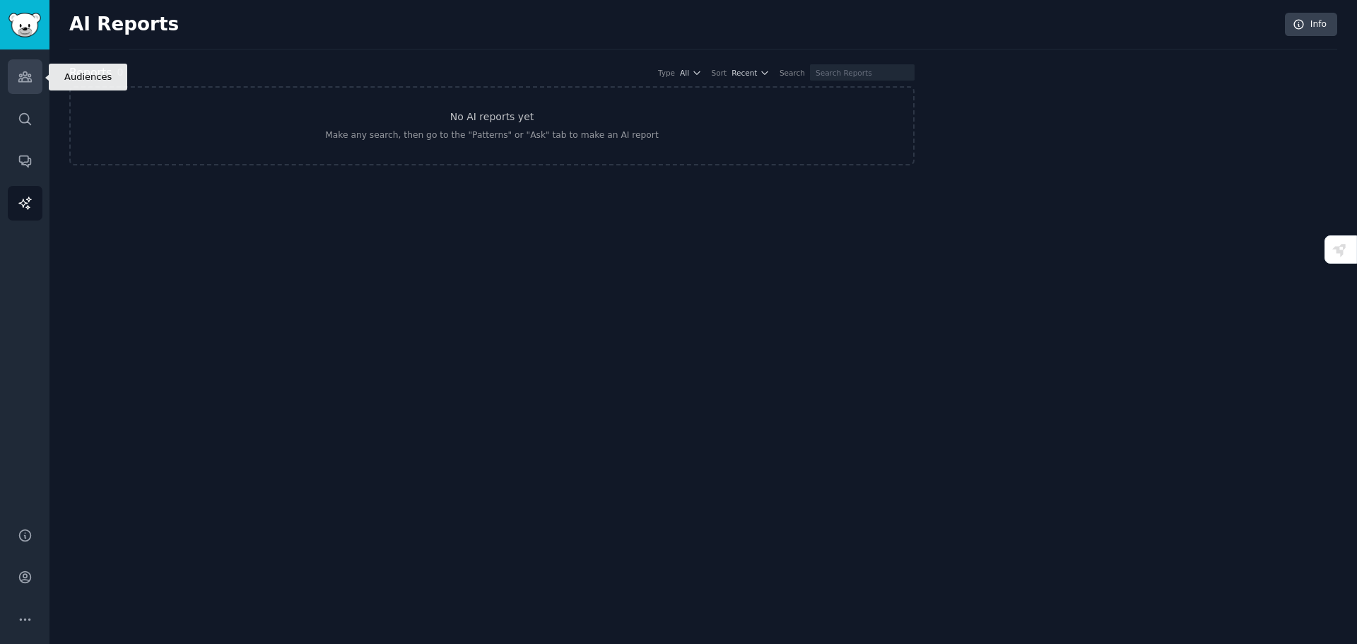
click at [20, 76] on icon "Sidebar" at bounding box center [25, 76] width 15 height 15
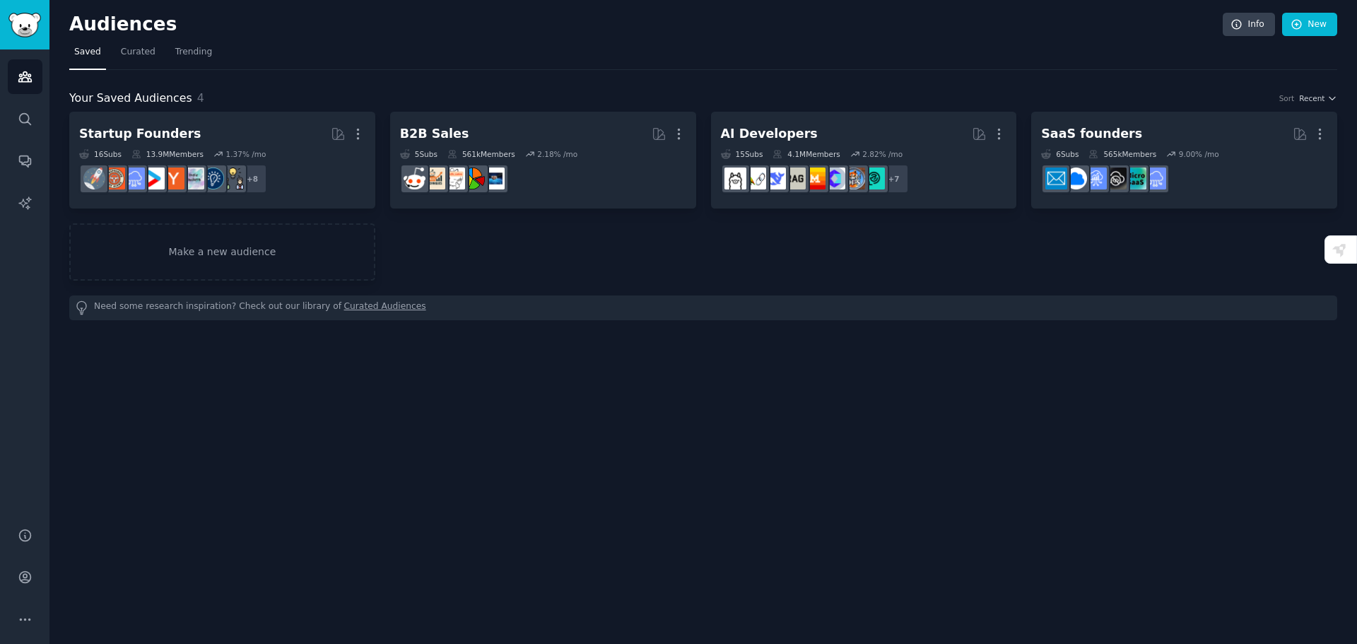
click at [535, 466] on div "Audiences Info New Saved Curated Trending Your Saved Audiences 4 Sort Recent St…" at bounding box center [703, 322] width 1308 height 644
click at [32, 29] on img "Sidebar" at bounding box center [24, 25] width 33 height 25
click at [22, 572] on icon "Sidebar" at bounding box center [24, 577] width 11 height 11
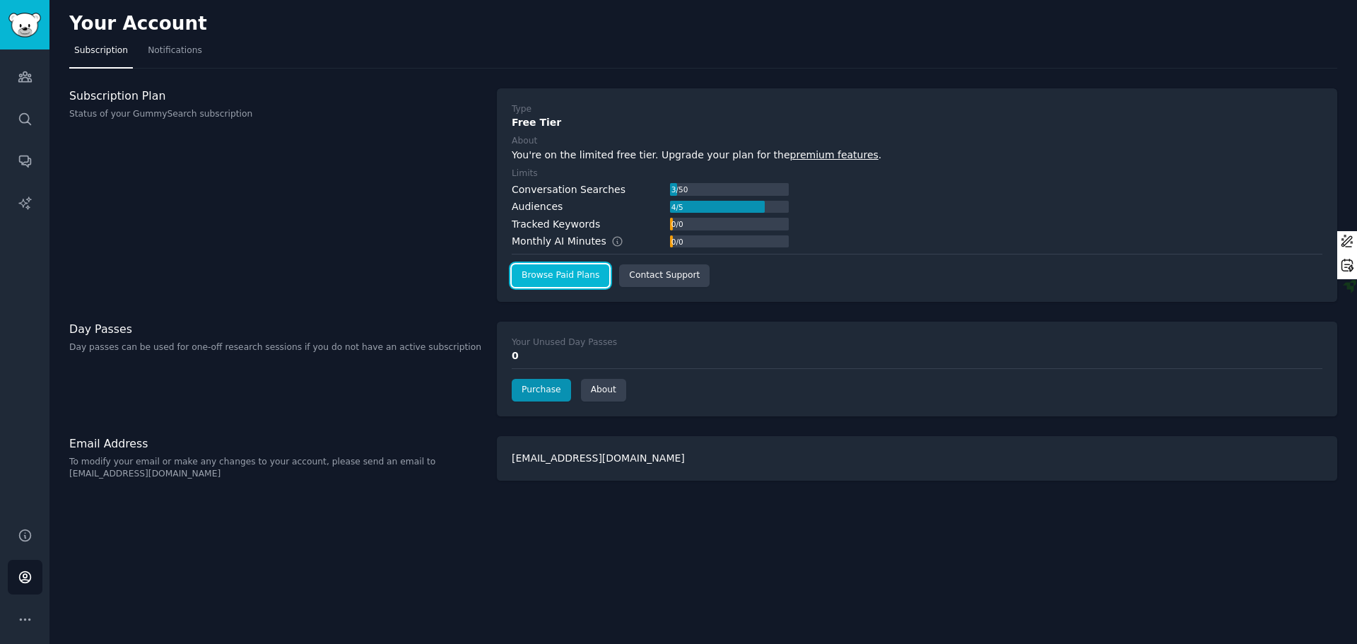
click at [573, 278] on link "Browse Paid Plans" at bounding box center [561, 275] width 98 height 23
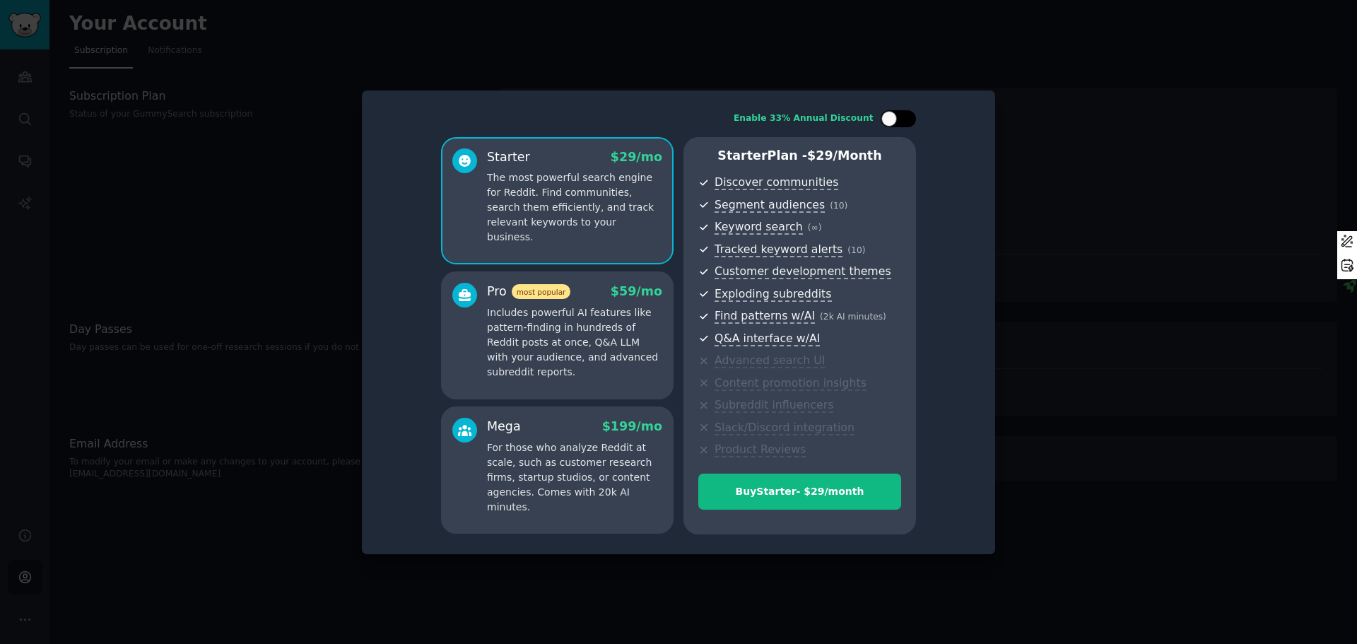
click at [890, 116] on div at bounding box center [889, 119] width 16 height 16
click at [955, 295] on div "Enable 33% Annual Discount Starter $ 29 $ 19 /mo The most powerful search engin…" at bounding box center [678, 322] width 613 height 444
click at [903, 117] on div at bounding box center [908, 119] width 16 height 16
click at [903, 117] on div at bounding box center [905, 118] width 7 height 7
click at [903, 117] on div at bounding box center [908, 119] width 16 height 16
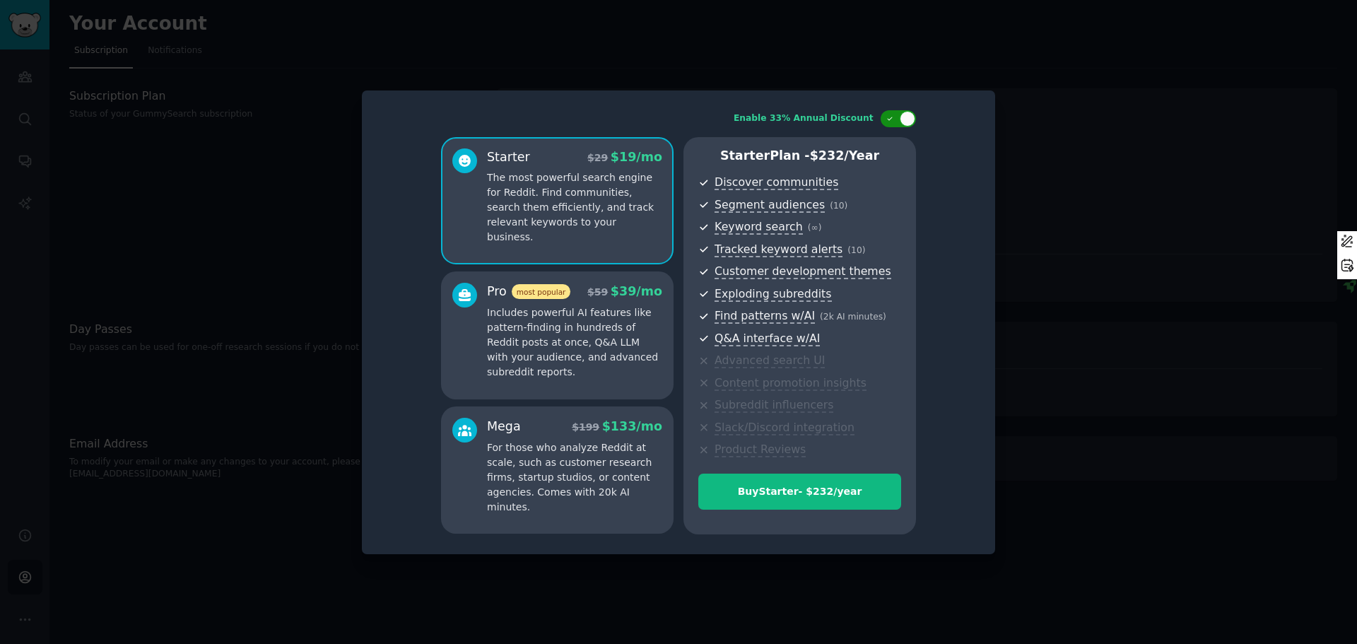
checkbox input "false"
click at [936, 159] on div "Enable 33% Annual Discount Starter $ 29 /mo The most powerful search engine for…" at bounding box center [678, 322] width 613 height 444
click at [1105, 169] on div at bounding box center [678, 322] width 1357 height 644
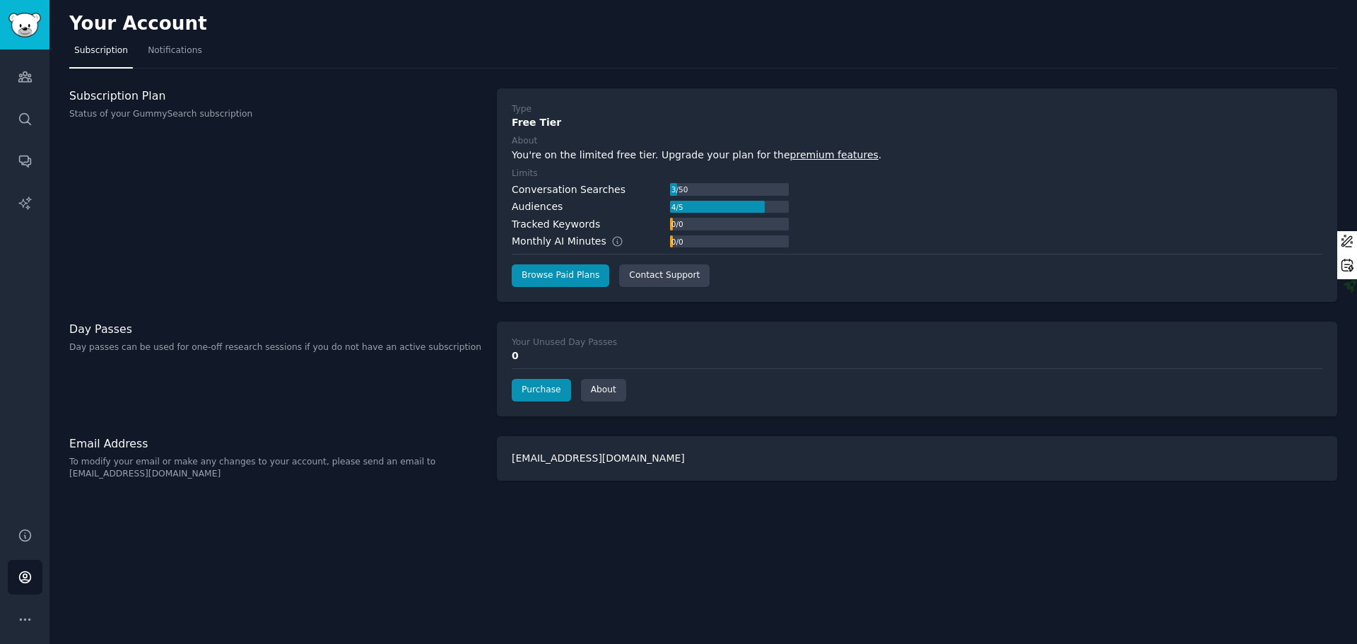
click at [503, 542] on div "Your Account Subscription Notifications Subscription Plan Status of your GummyS…" at bounding box center [703, 322] width 1308 height 644
click at [326, 17] on div "Your Account" at bounding box center [703, 27] width 1268 height 28
click at [233, 293] on div "Subscription Plan Status of your GummySearch subscription" at bounding box center [275, 194] width 413 height 213
click at [1199, 16] on div "Your Account" at bounding box center [703, 27] width 1268 height 28
